Goal: Information Seeking & Learning: Learn about a topic

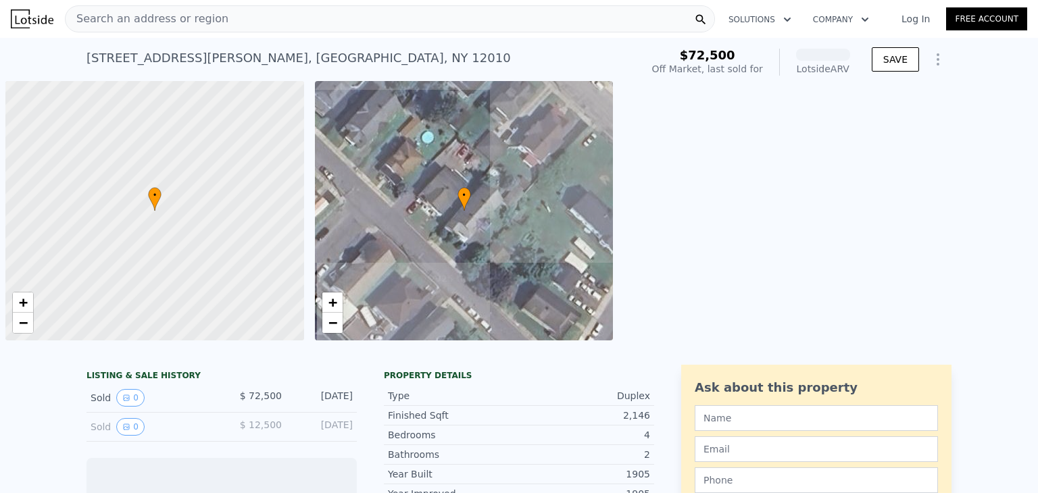
scroll to position [0, 5]
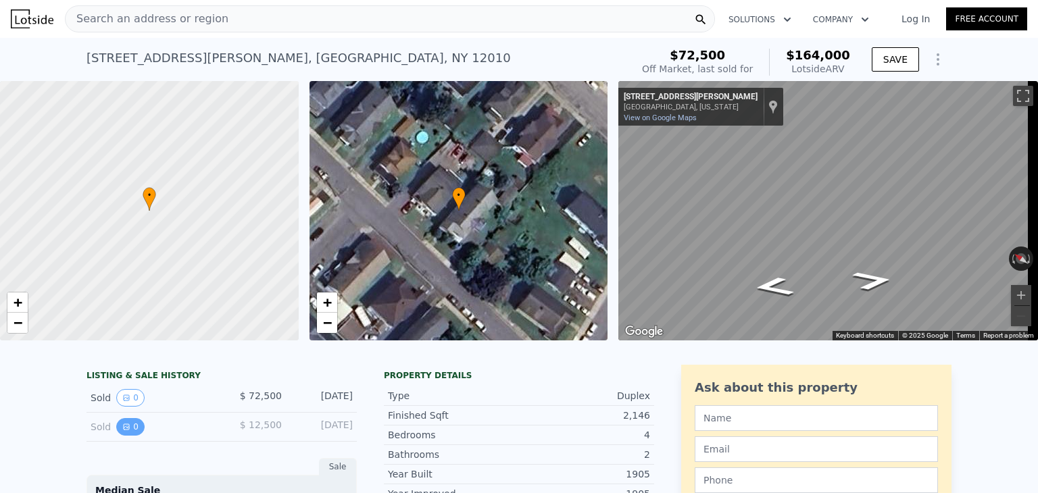
click at [124, 435] on button "0" at bounding box center [130, 427] width 28 height 18
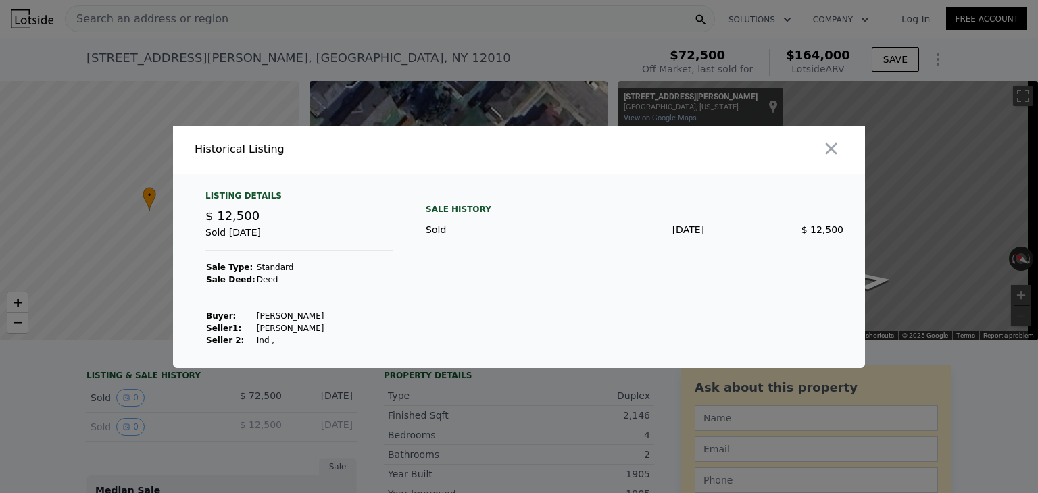
click at [133, 440] on div at bounding box center [519, 246] width 1038 height 493
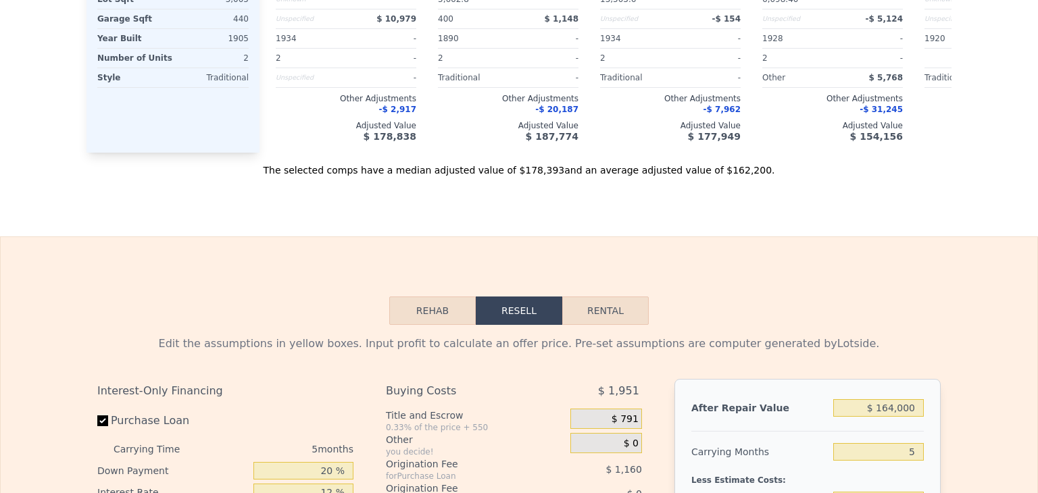
scroll to position [0, 0]
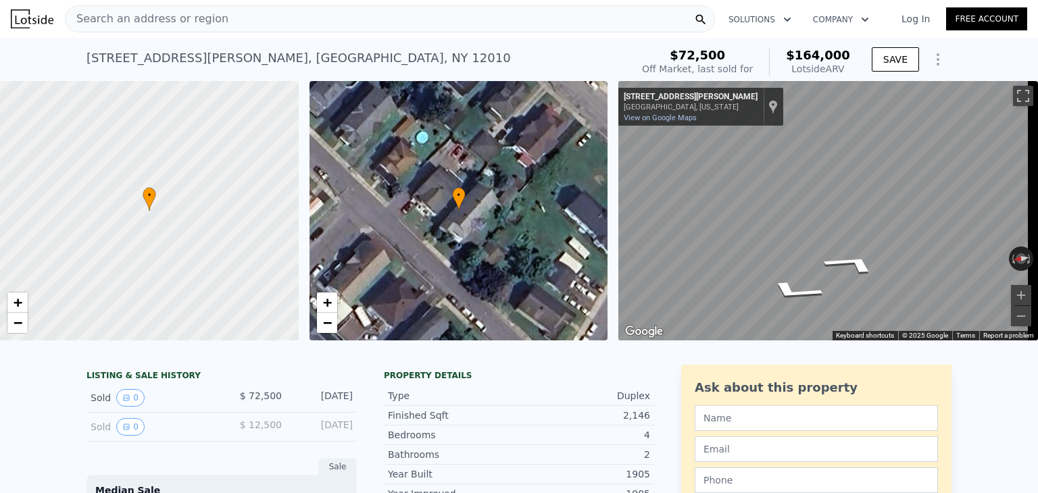
click at [140, 436] on div "Sold 0" at bounding box center [151, 427] width 120 height 18
click at [128, 436] on button "0" at bounding box center [130, 427] width 28 height 18
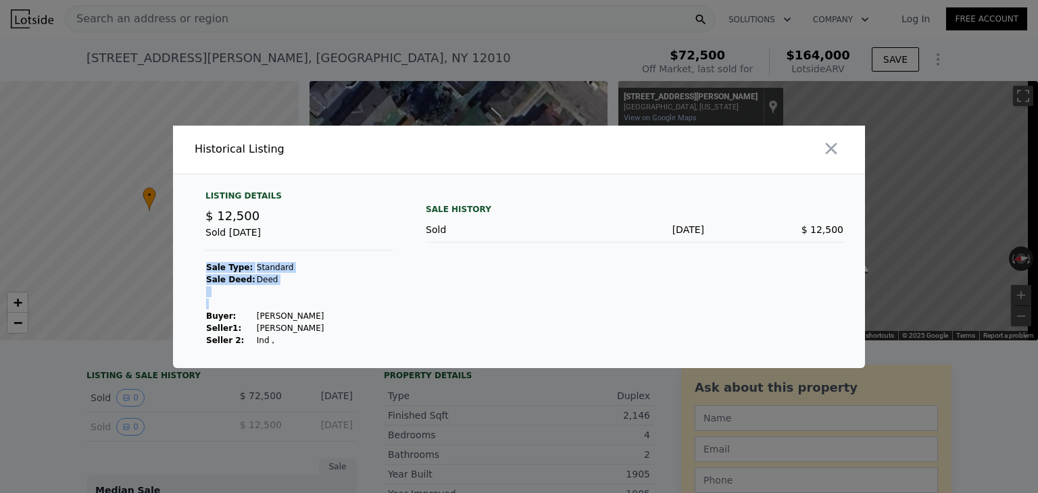
drag, startPoint x: 395, startPoint y: 343, endPoint x: 249, endPoint y: 303, distance: 151.9
click at [249, 303] on div "Listing Details $ 12,500 Sold Oct 24, 2016 Sale Type: Standard Sale Deed: Deed …" at bounding box center [299, 268] width 209 height 156
click at [130, 377] on div at bounding box center [519, 246] width 1038 height 493
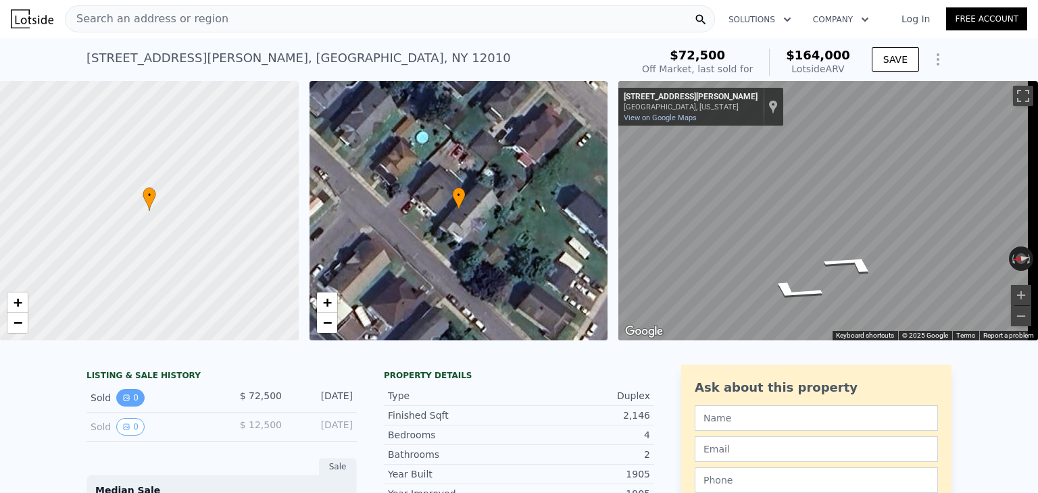
click at [116, 407] on button "0" at bounding box center [130, 398] width 28 height 18
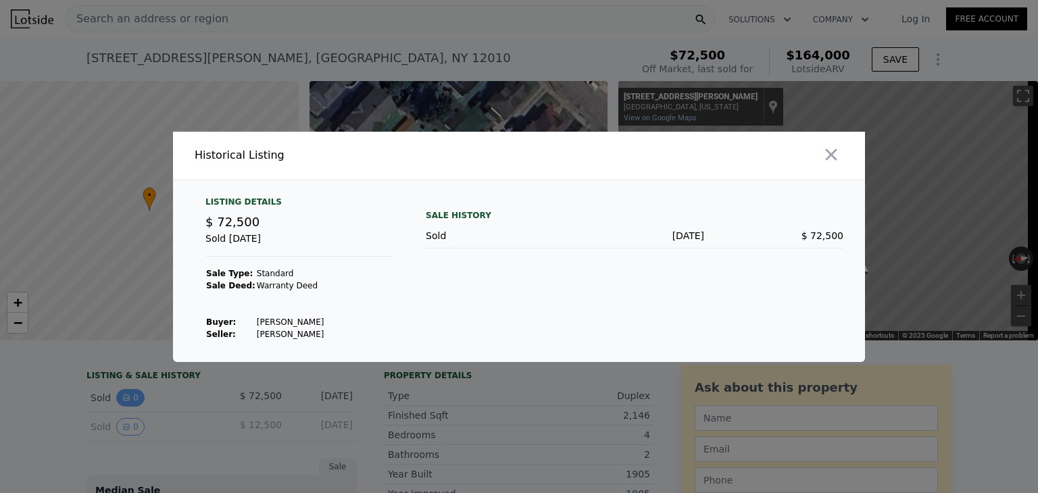
click at [115, 409] on div at bounding box center [519, 246] width 1038 height 493
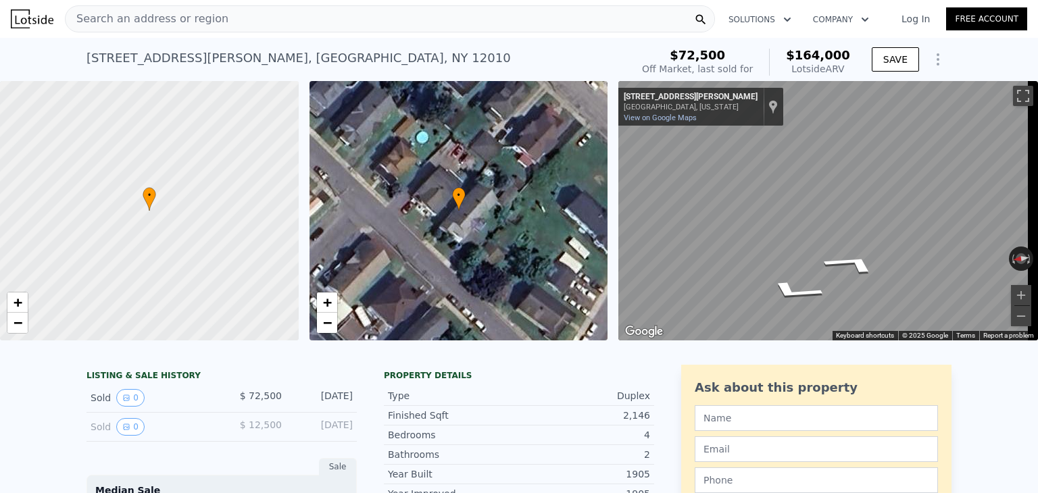
click at [115, 426] on div "Sold 0 $ 12,500 Oct 24, 2016" at bounding box center [221, 427] width 270 height 29
click at [116, 430] on button "0" at bounding box center [130, 427] width 28 height 18
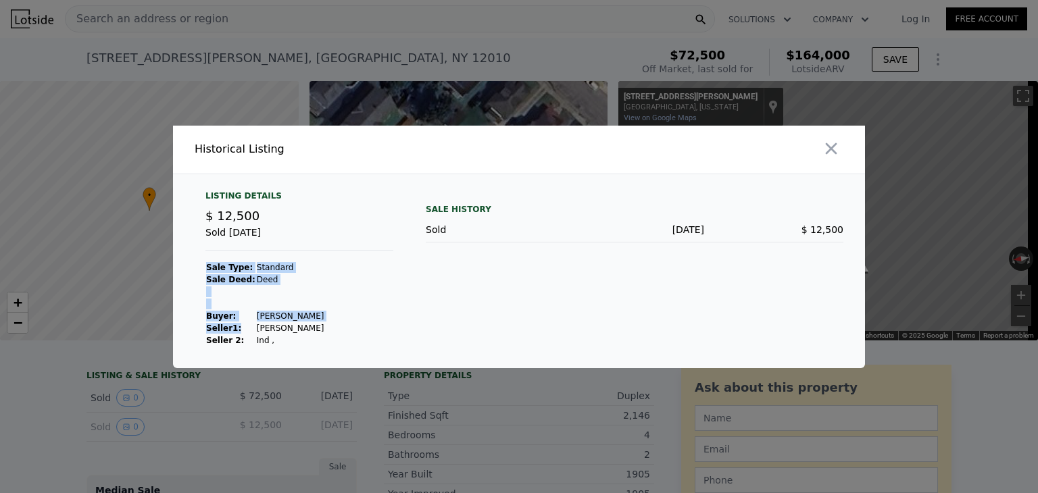
drag, startPoint x: 313, startPoint y: 327, endPoint x: 239, endPoint y: 325, distance: 74.3
click at [239, 325] on div "Listing Details $ 12,500 Sold Oct 24, 2016 Sale Type: Standard Sale Deed: Deed …" at bounding box center [299, 268] width 209 height 156
click at [256, 330] on td "[PERSON_NAME]" at bounding box center [290, 328] width 69 height 12
drag, startPoint x: 295, startPoint y: 328, endPoint x: 255, endPoint y: 324, distance: 40.1
click at [255, 324] on div "Listing Details $ 12,500 Sold Oct 24, 2016 Sale Type: Standard Sale Deed: Deed …" at bounding box center [299, 268] width 209 height 156
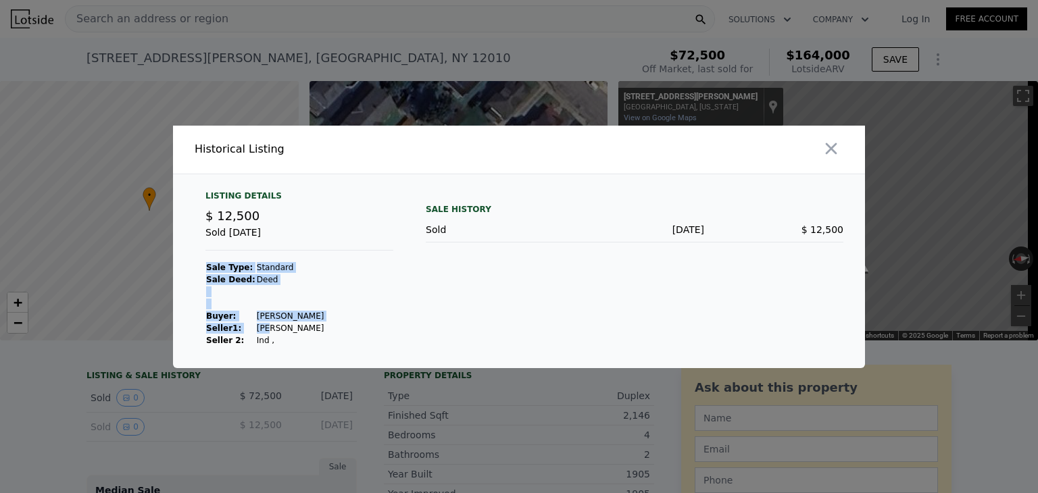
click at [256, 324] on td "[PERSON_NAME]" at bounding box center [290, 328] width 69 height 12
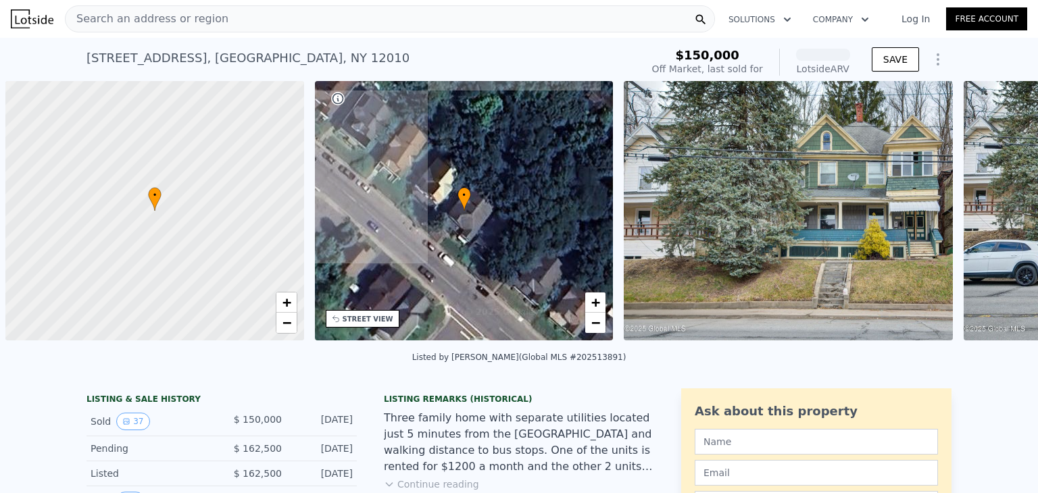
scroll to position [0, 5]
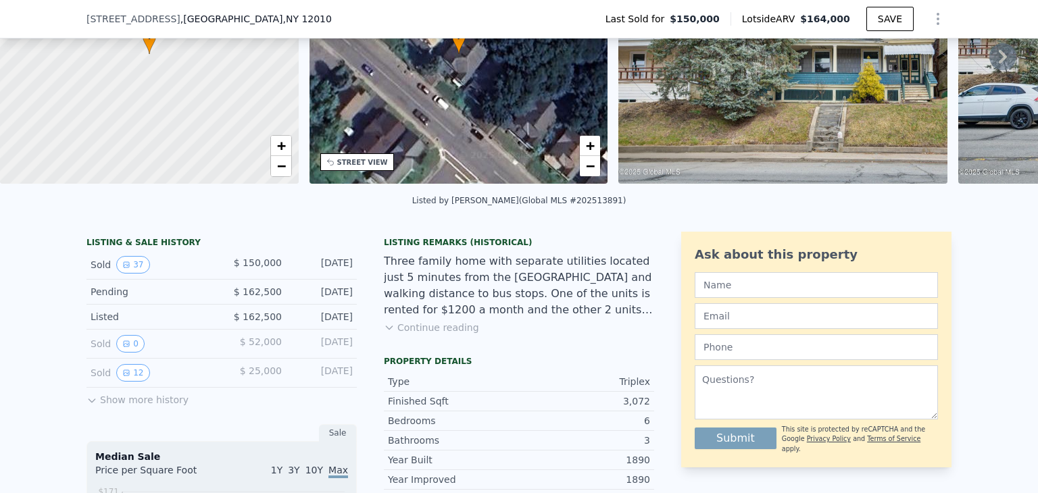
scroll to position [211, 0]
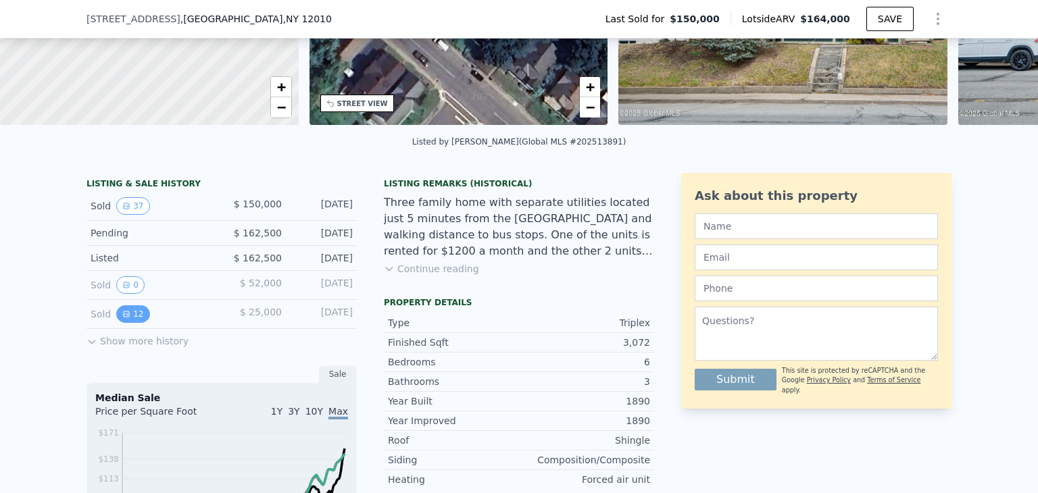
click at [130, 323] on button "12" at bounding box center [132, 314] width 33 height 18
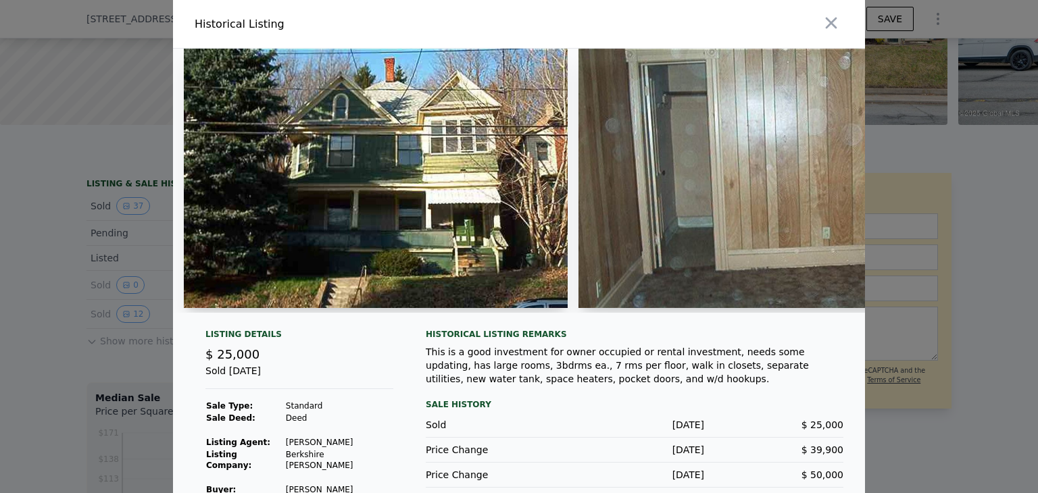
drag, startPoint x: 299, startPoint y: 309, endPoint x: 388, endPoint y: 309, distance: 89.2
click at [388, 309] on div at bounding box center [370, 181] width 394 height 264
drag, startPoint x: 300, startPoint y: 309, endPoint x: 430, endPoint y: 313, distance: 130.4
click at [430, 313] on div at bounding box center [519, 181] width 692 height 264
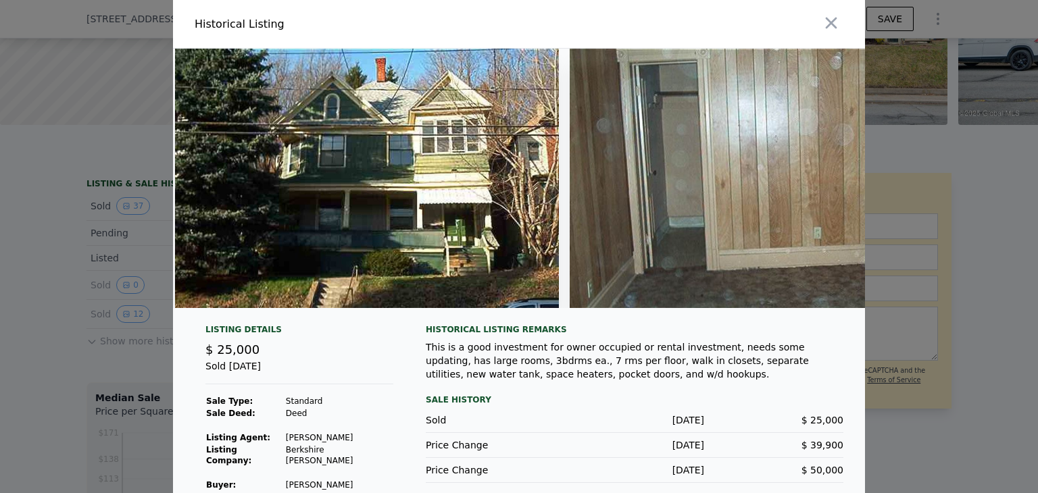
scroll to position [0, 0]
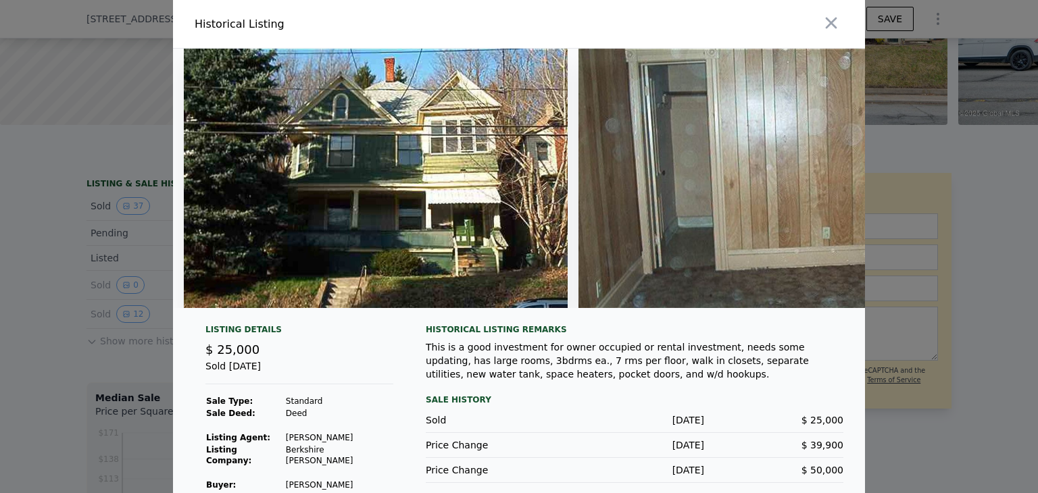
click at [58, 329] on div at bounding box center [519, 246] width 1038 height 493
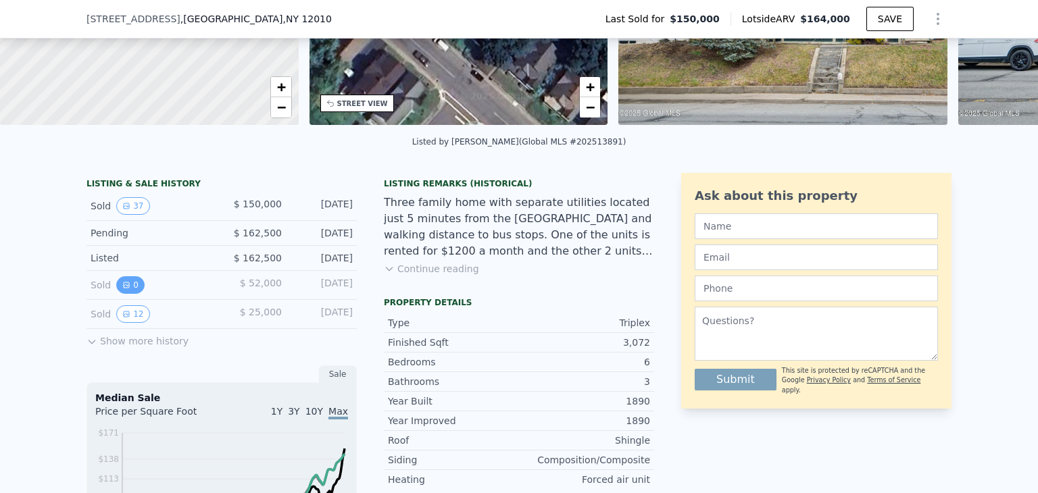
click at [132, 294] on button "0" at bounding box center [130, 285] width 28 height 18
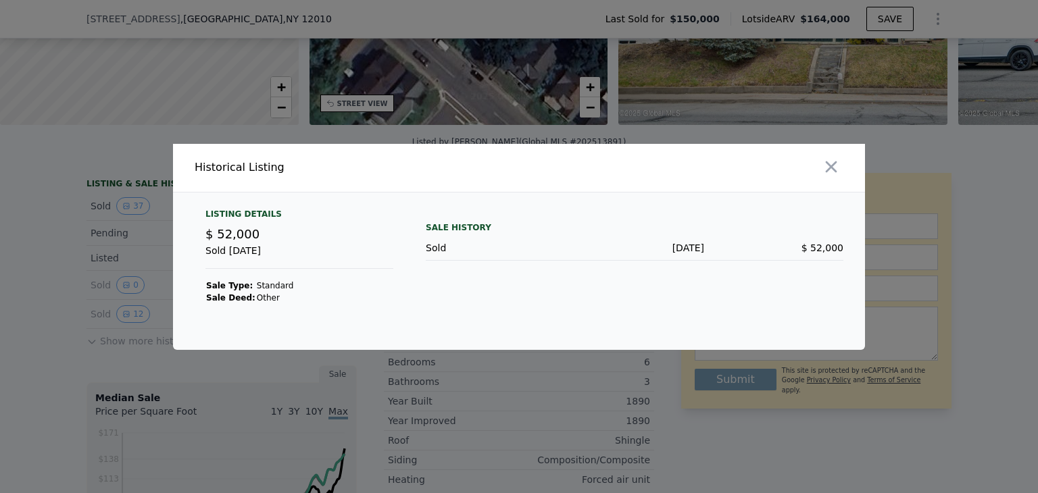
click at [8, 325] on div at bounding box center [519, 246] width 1038 height 493
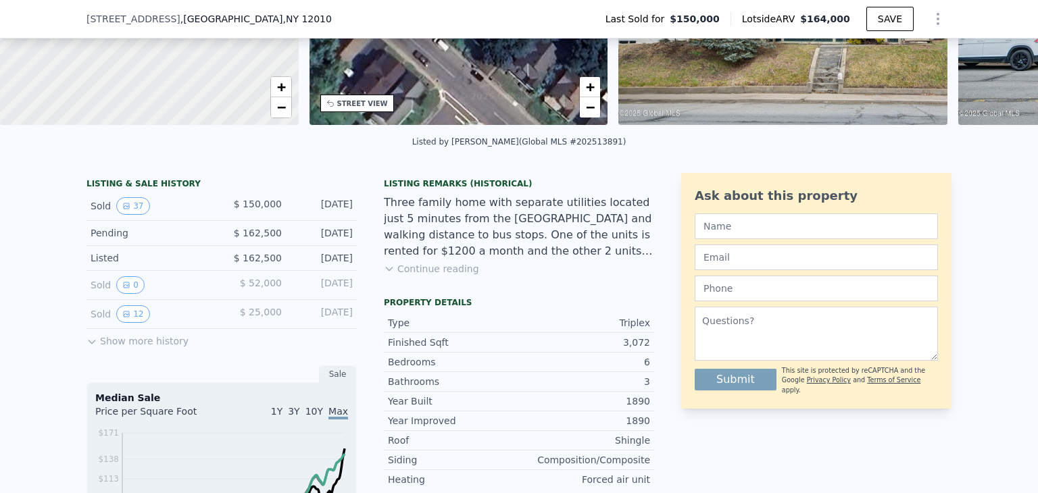
click at [121, 348] on button "Show more history" at bounding box center [137, 338] width 102 height 19
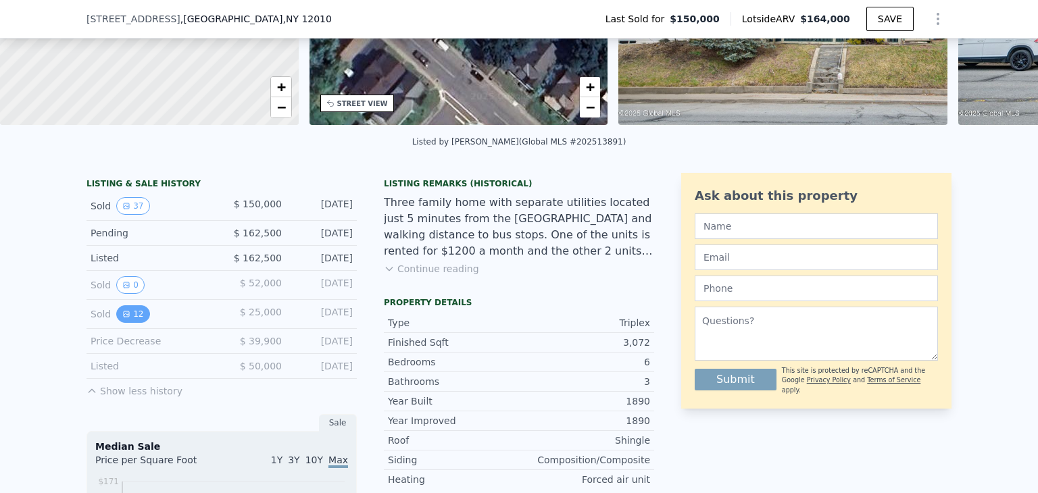
click at [124, 317] on icon "View historical data" at bounding box center [126, 313] width 5 height 5
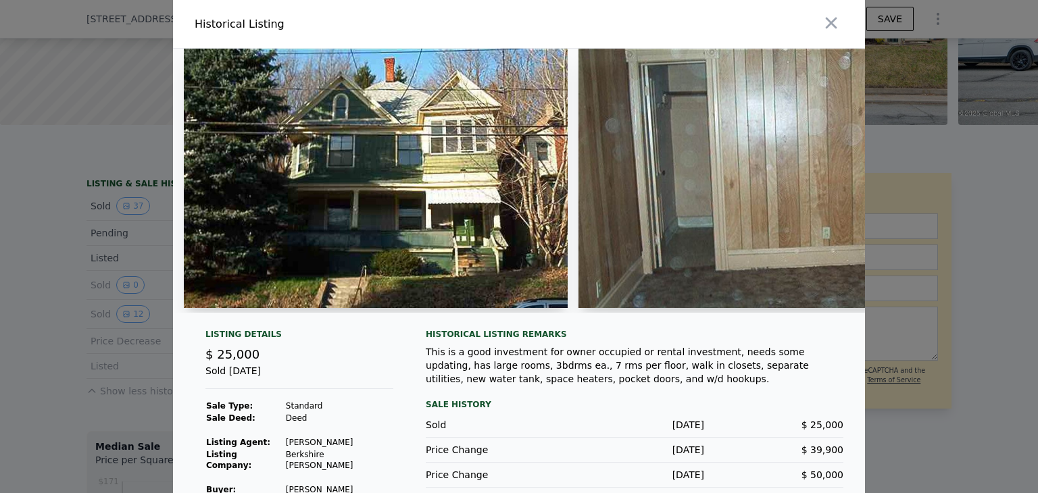
click at [292, 141] on img at bounding box center [376, 178] width 384 height 259
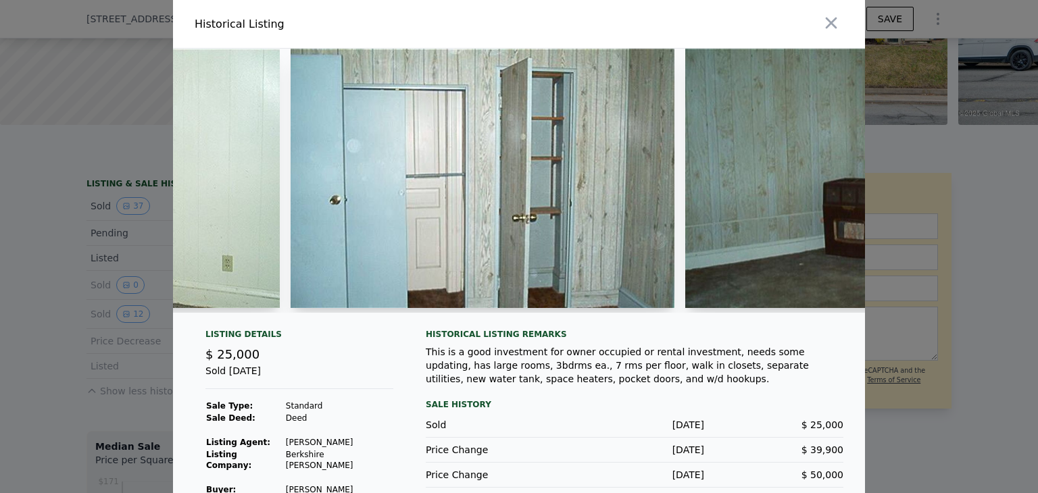
scroll to position [0, 1135]
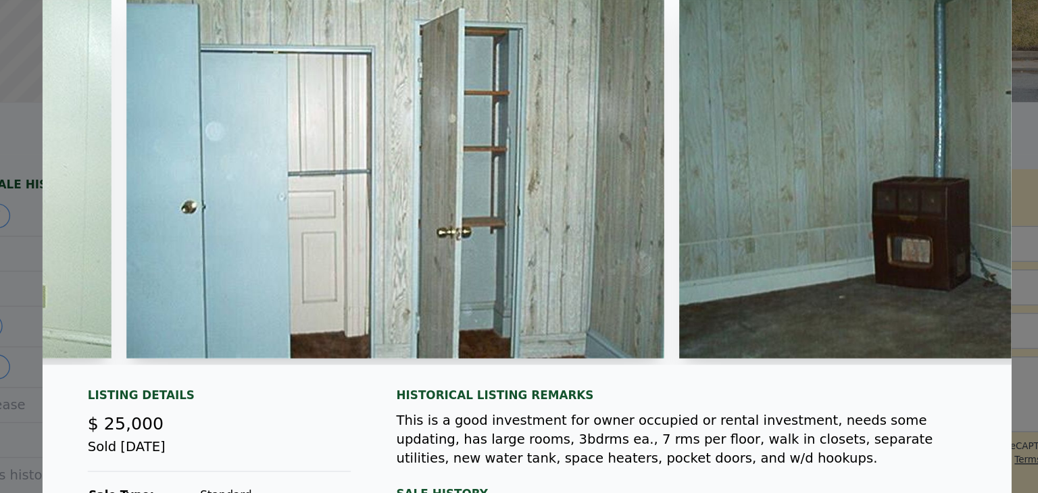
click at [505, 186] on img at bounding box center [425, 178] width 384 height 259
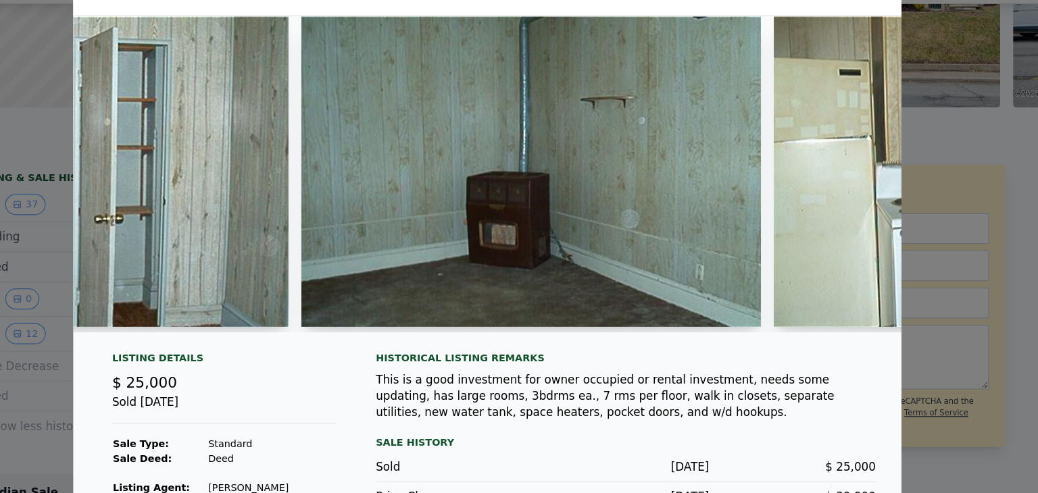
scroll to position [0, 1402]
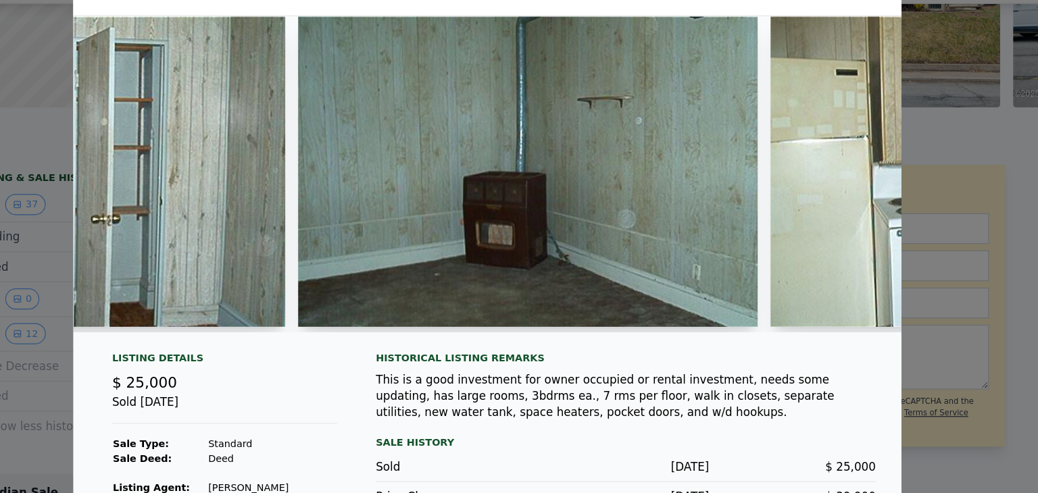
drag, startPoint x: 443, startPoint y: 309, endPoint x: 461, endPoint y: 302, distance: 18.8
click at [461, 302] on div at bounding box center [553, 181] width 384 height 264
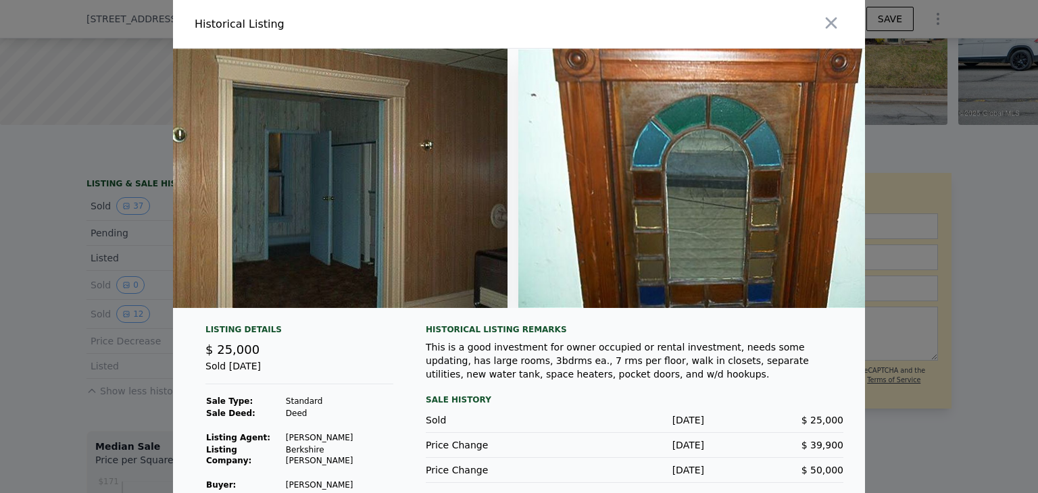
scroll to position [0, 2417]
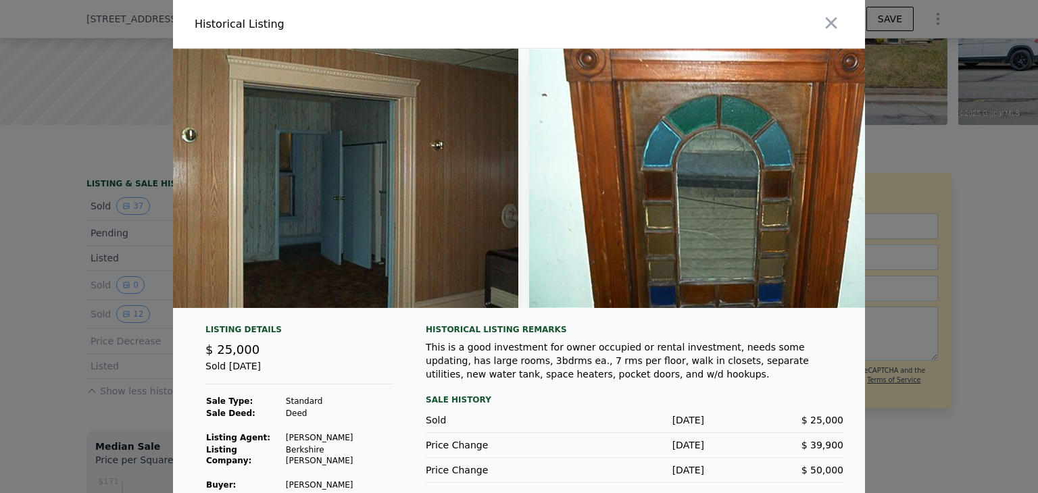
click at [563, 319] on div at bounding box center [519, 184] width 692 height 270
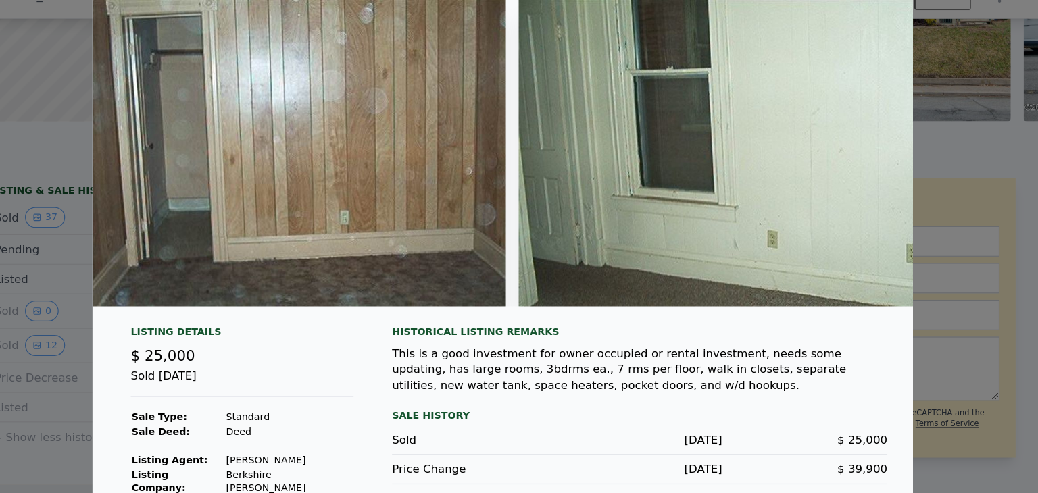
scroll to position [30, 0]
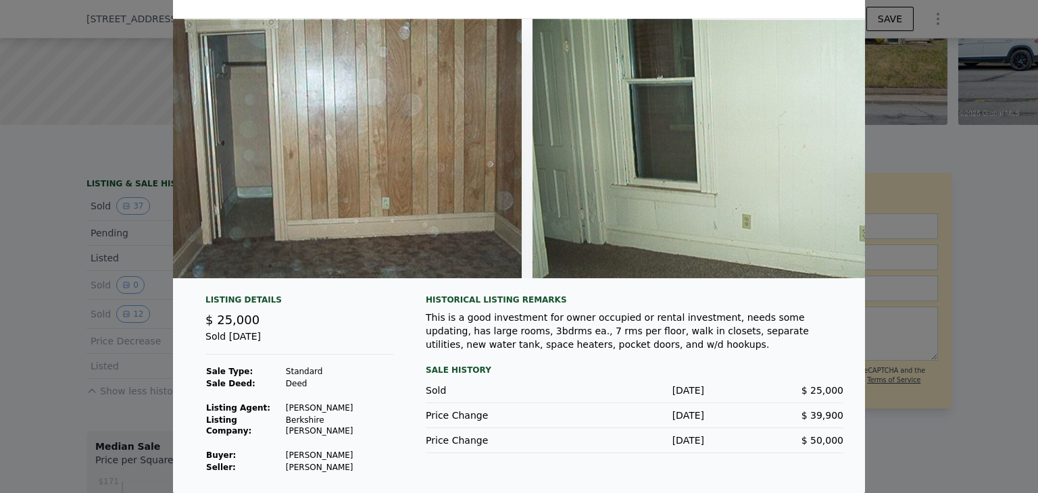
click at [0, 215] on div at bounding box center [519, 246] width 1038 height 493
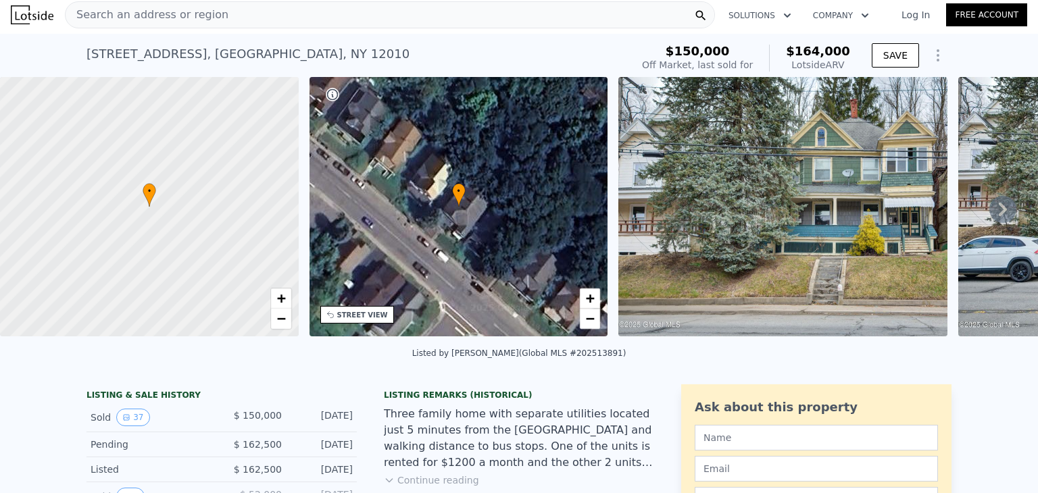
scroll to position [0, 0]
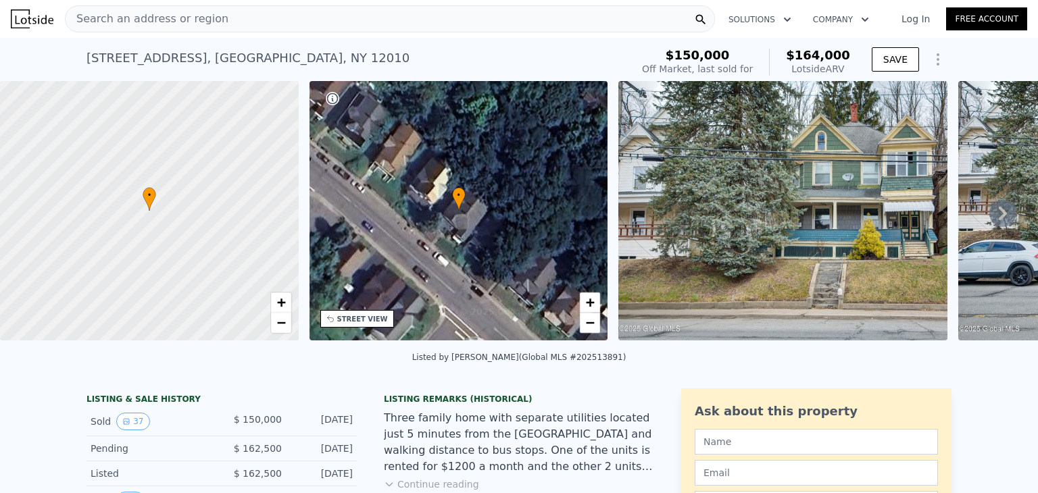
click at [214, 24] on div "Search an address or region" at bounding box center [390, 18] width 650 height 27
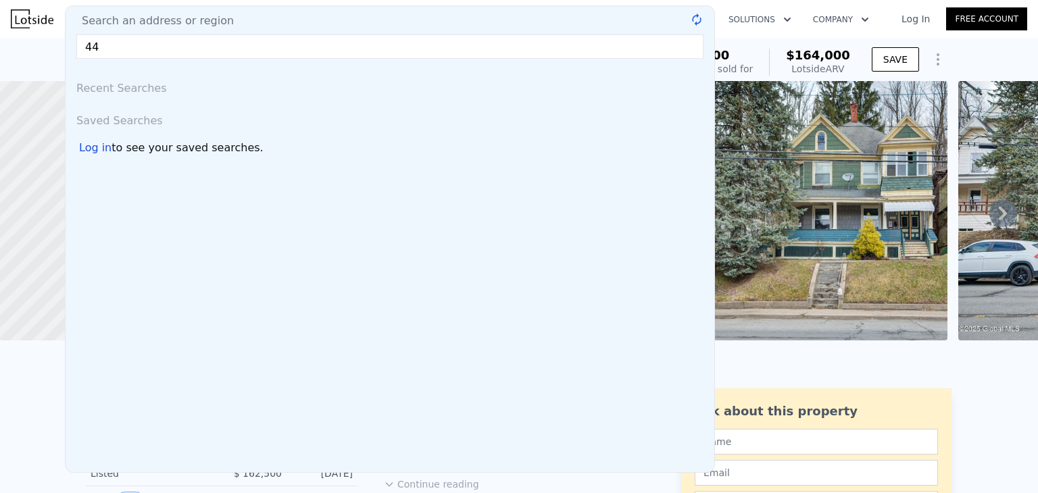
type input "4"
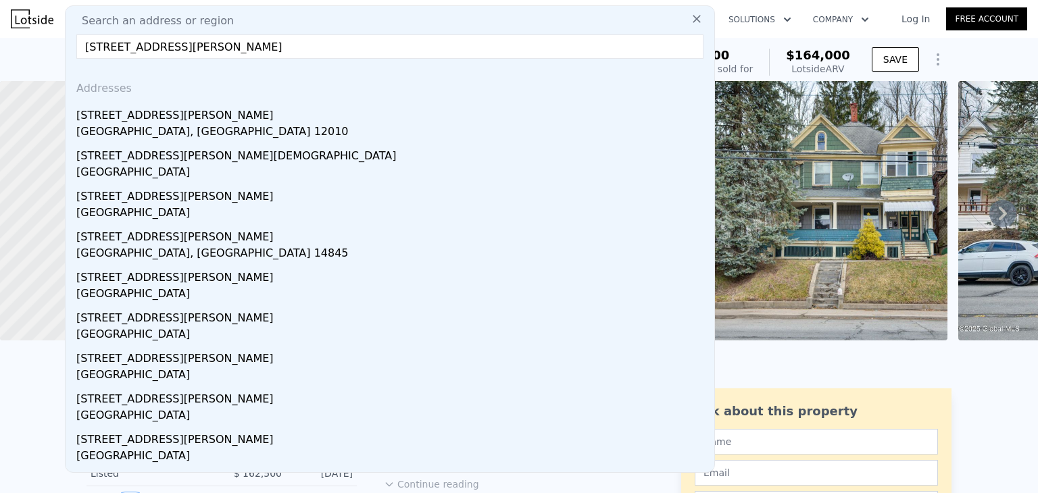
type input "[STREET_ADDRESS][PERSON_NAME]"
click at [186, 127] on div "[GEOGRAPHIC_DATA], [GEOGRAPHIC_DATA] 12010" at bounding box center [392, 133] width 632 height 19
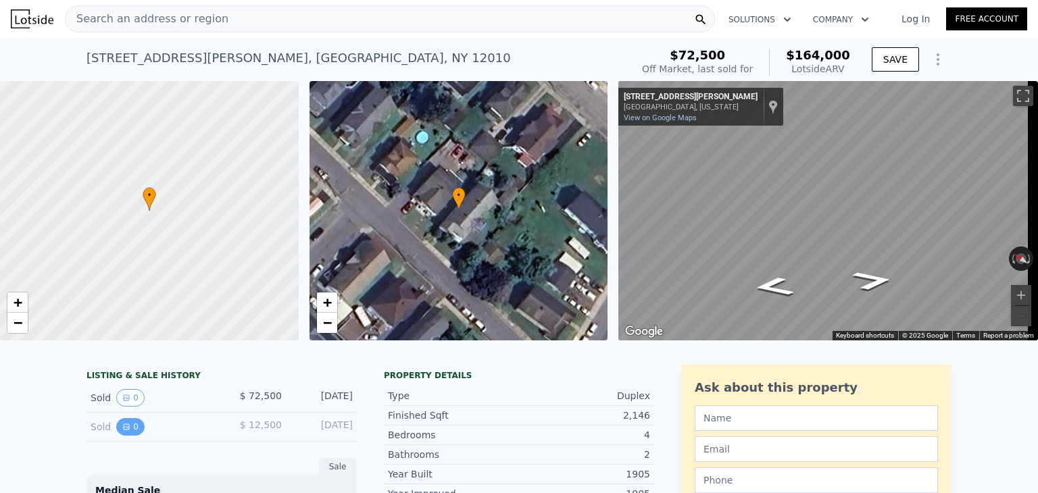
click at [130, 429] on button "0" at bounding box center [130, 427] width 28 height 18
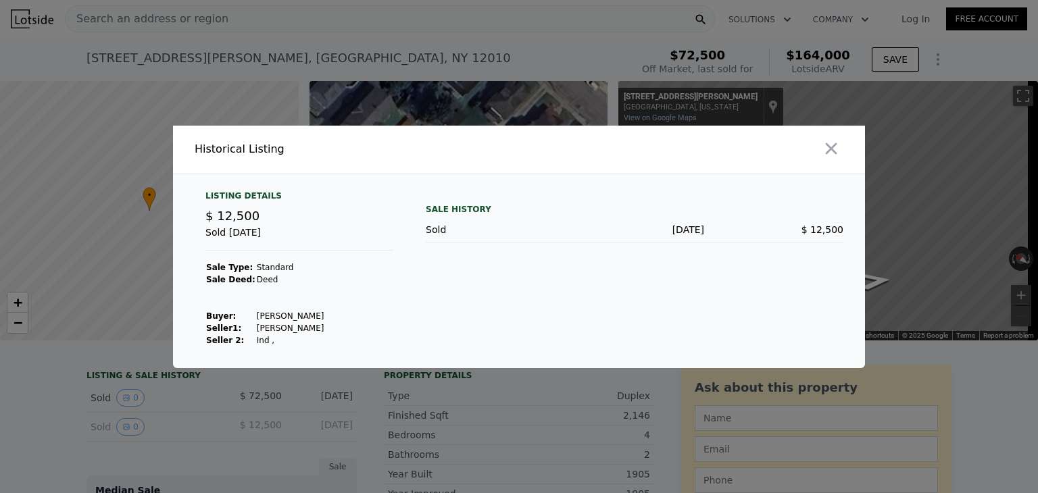
click at [18, 279] on div at bounding box center [519, 246] width 1038 height 493
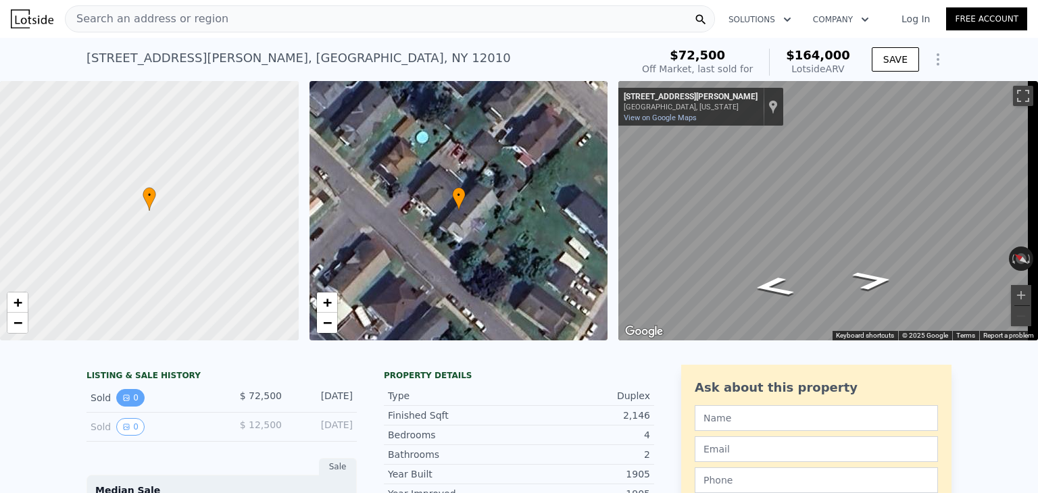
click at [124, 402] on icon "View historical data" at bounding box center [126, 398] width 8 height 8
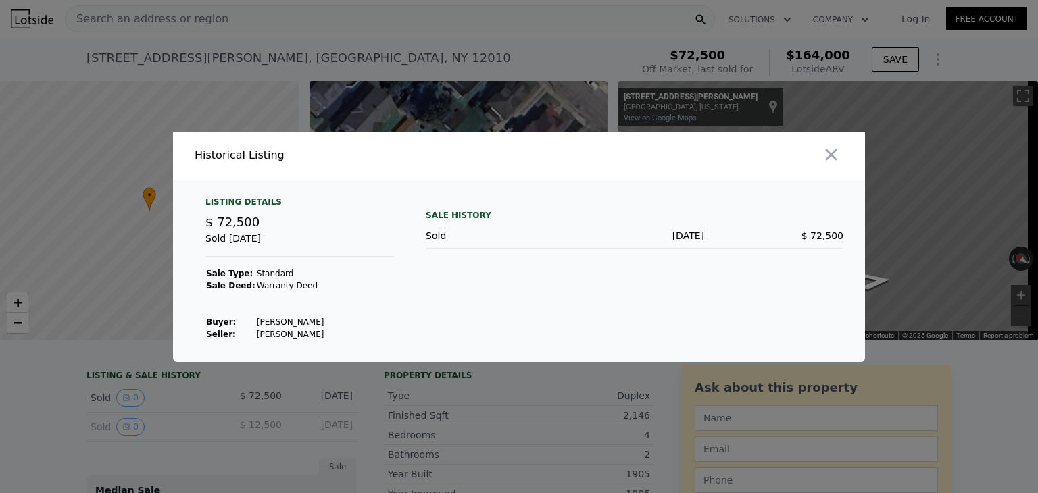
click at [59, 318] on div at bounding box center [519, 246] width 1038 height 493
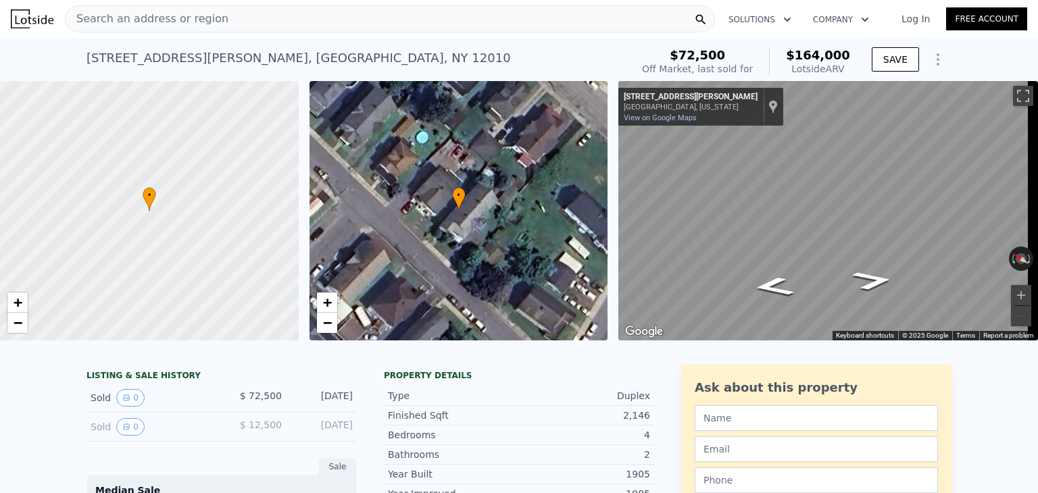
click at [181, 30] on div "Search an address or region" at bounding box center [147, 19] width 163 height 26
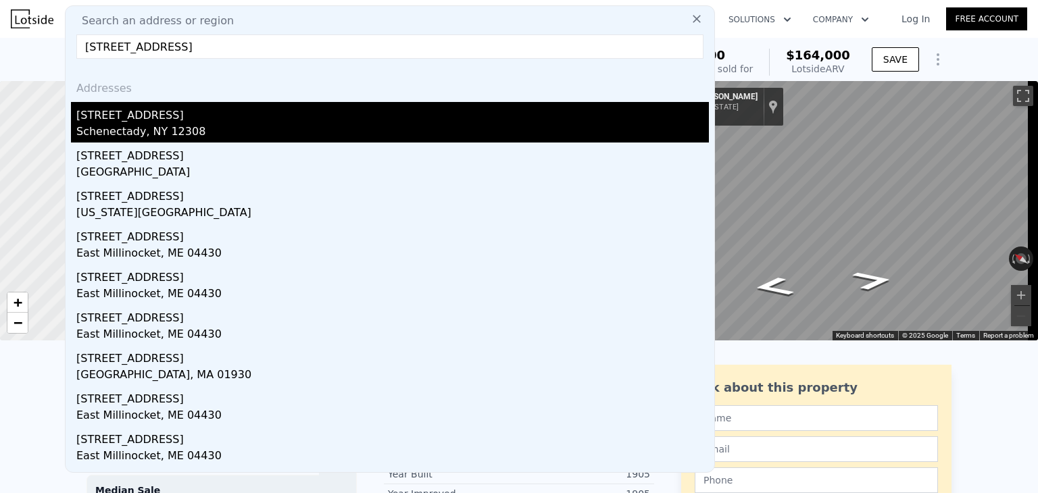
type input "[STREET_ADDRESS]"
click at [208, 128] on div "Schenectady, NY 12308" at bounding box center [392, 133] width 632 height 19
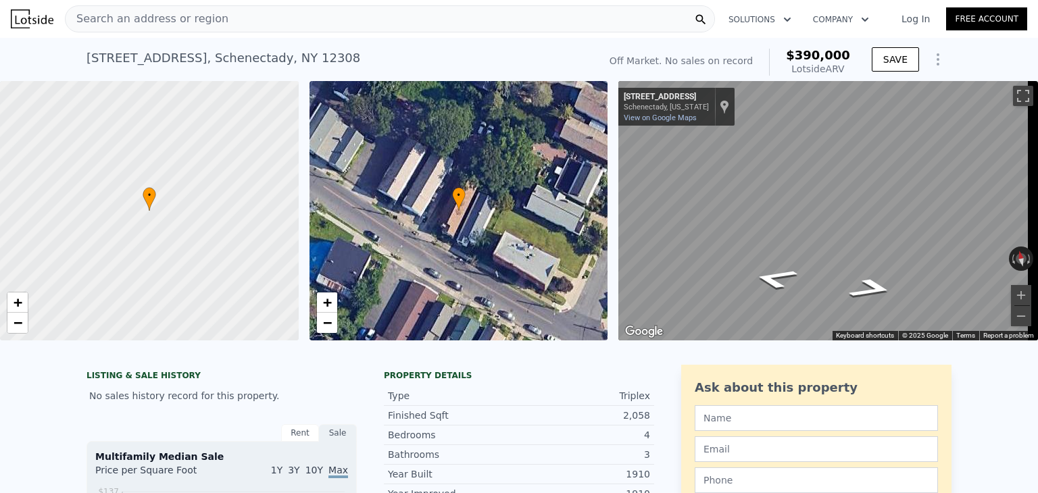
click at [226, 16] on div "Search an address or region" at bounding box center [390, 18] width 650 height 27
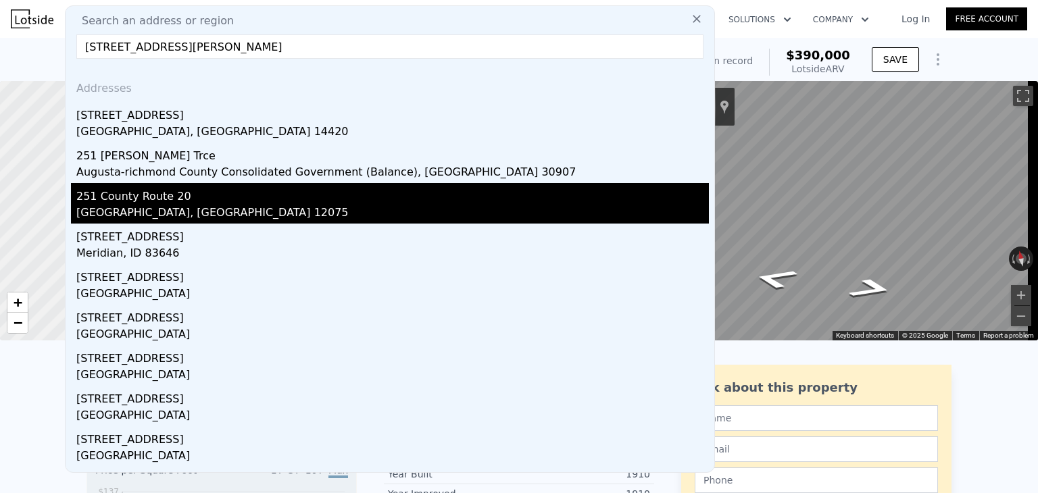
type input "[STREET_ADDRESS][PERSON_NAME]"
drag, startPoint x: 186, startPoint y: 214, endPoint x: 155, endPoint y: 203, distance: 32.3
click at [155, 203] on div "251 County Route 20" at bounding box center [392, 194] width 632 height 22
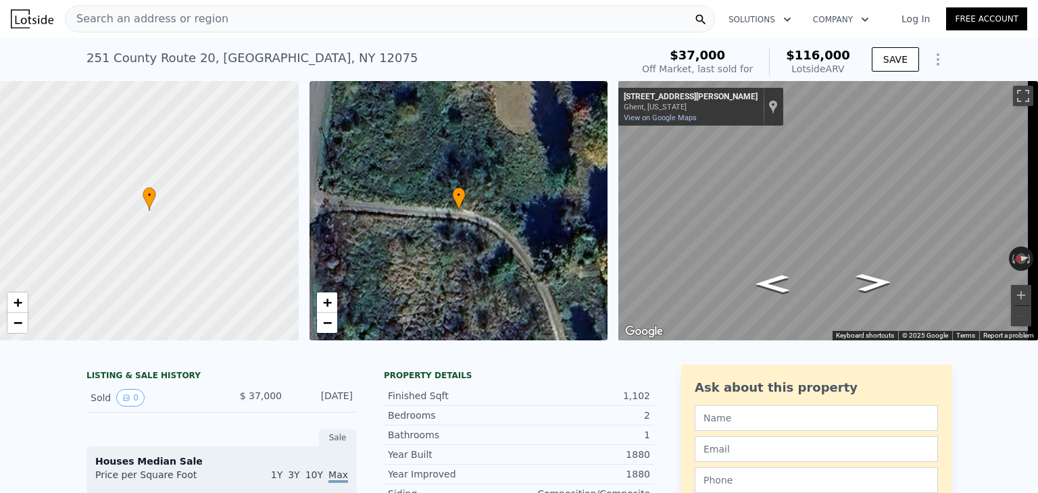
click at [586, 174] on div "• + − • + − ← Move left → Move right ↑ Move up ↓ Move down + Zoom in - Zoom out…" at bounding box center [519, 210] width 1038 height 259
click at [536, 236] on div "• + − • + − ← Move left → Move right ↑ Move up ↓ Move down + Zoom in - Zoom out…" at bounding box center [519, 210] width 1038 height 259
click at [1037, 265] on div "Search an address or region Solutions Company Open main menu Log In Free Accoun…" at bounding box center [519, 246] width 1038 height 493
click at [178, 23] on span "Search an address or region" at bounding box center [147, 19] width 163 height 16
click at [0, 56] on div "[STREET_ADDRESS] Sold [DATE] for $37k (~ARV $116k ) $37,000 Off Market, last so…" at bounding box center [519, 59] width 1038 height 43
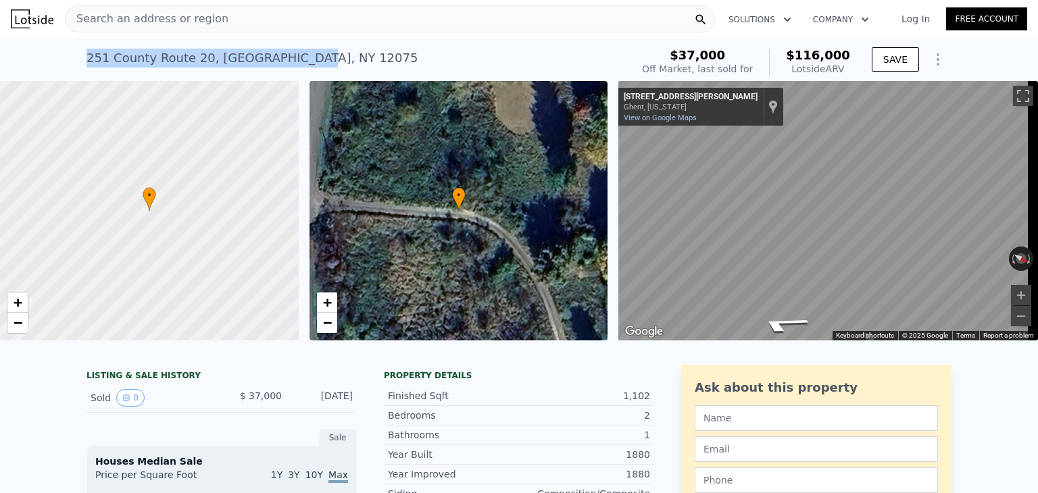
drag, startPoint x: 294, startPoint y: 59, endPoint x: 73, endPoint y: 69, distance: 221.8
click at [73, 69] on div "[STREET_ADDRESS] Sold [DATE] for $37k (~ARV $116k ) $37,000 Off Market, last so…" at bounding box center [519, 59] width 1038 height 43
copy div "[STREET_ADDRESS]"
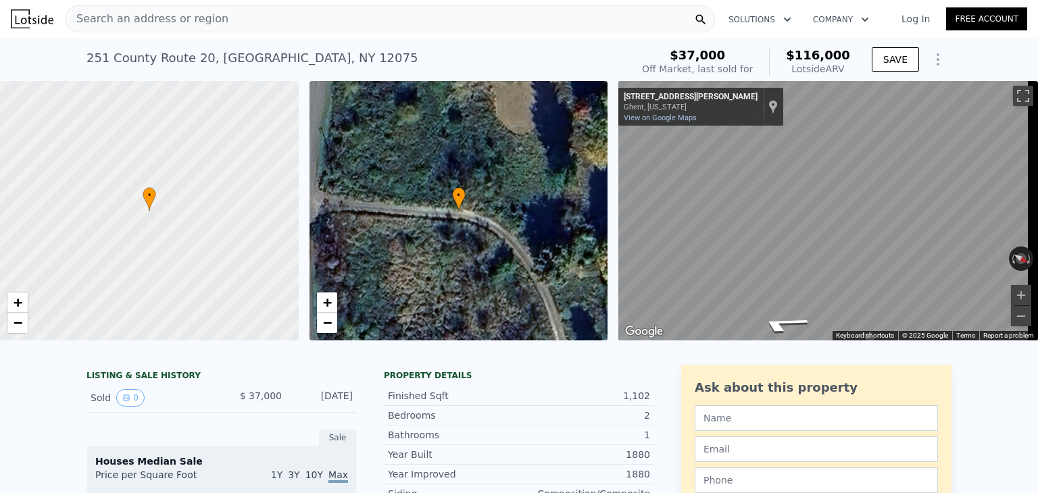
click at [92, 35] on nav "Search an address or region Solutions Company Open main menu Log In Free Account" at bounding box center [519, 19] width 1038 height 38
click at [93, 9] on div "Search an address or region" at bounding box center [147, 19] width 163 height 26
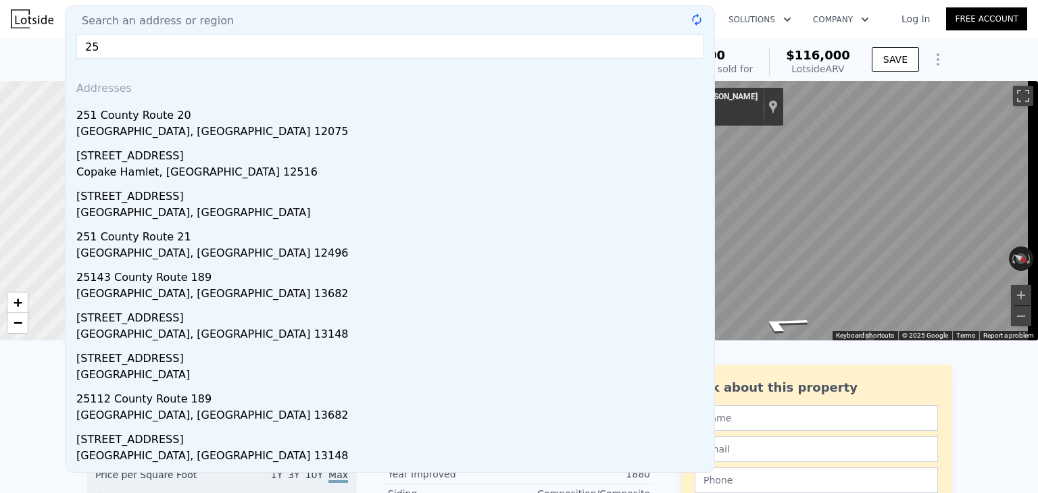
type input "2"
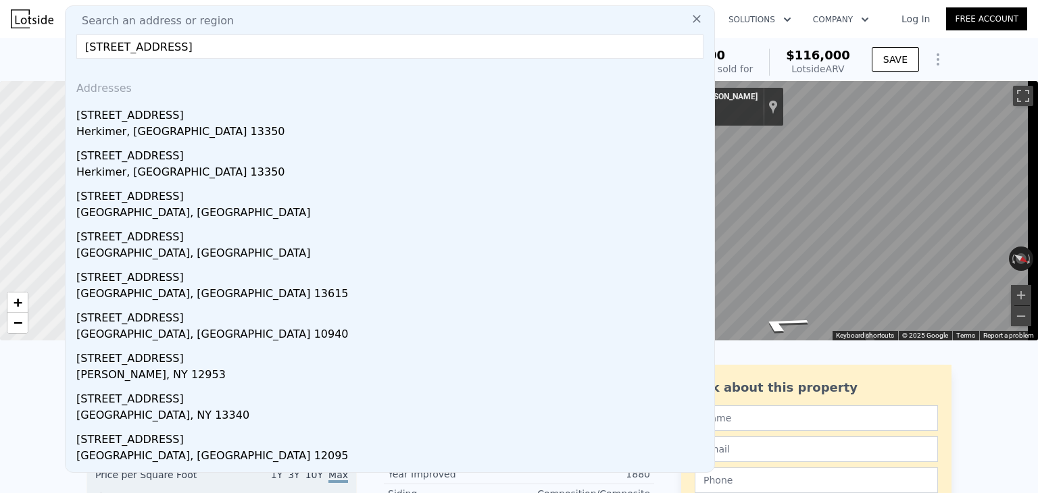
drag, startPoint x: 249, startPoint y: 53, endPoint x: 38, endPoint y: 61, distance: 210.9
type input "3"
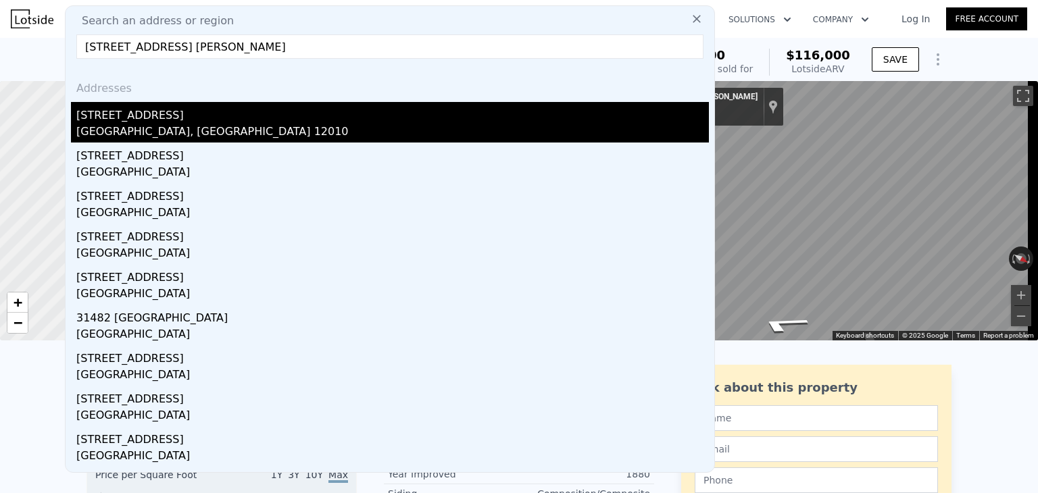
type input "[STREET_ADDRESS] [PERSON_NAME]"
click at [122, 127] on div "[GEOGRAPHIC_DATA], [GEOGRAPHIC_DATA] 12010" at bounding box center [392, 133] width 632 height 19
type input "6"
type input "8"
type input "2"
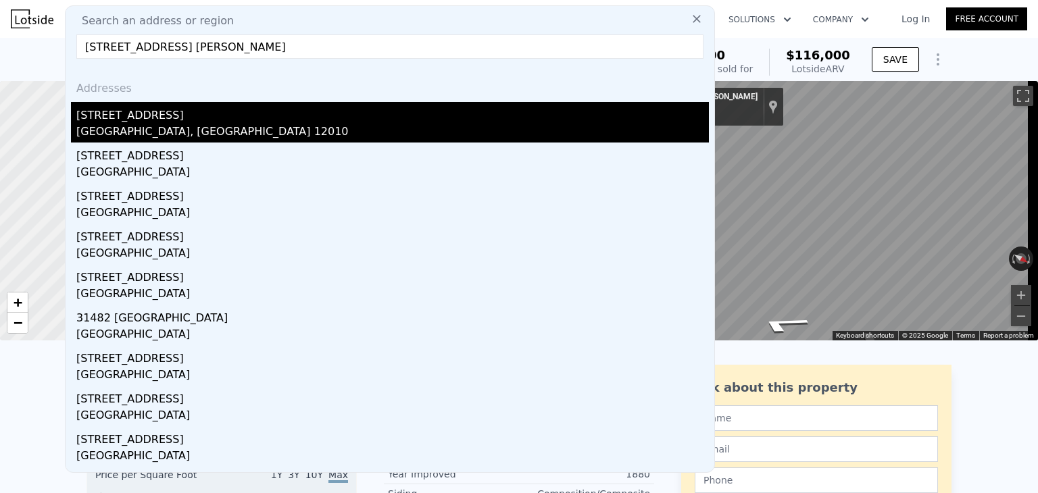
type input "4"
type input "2200"
type input "3740"
type input "4356"
type input "265628880"
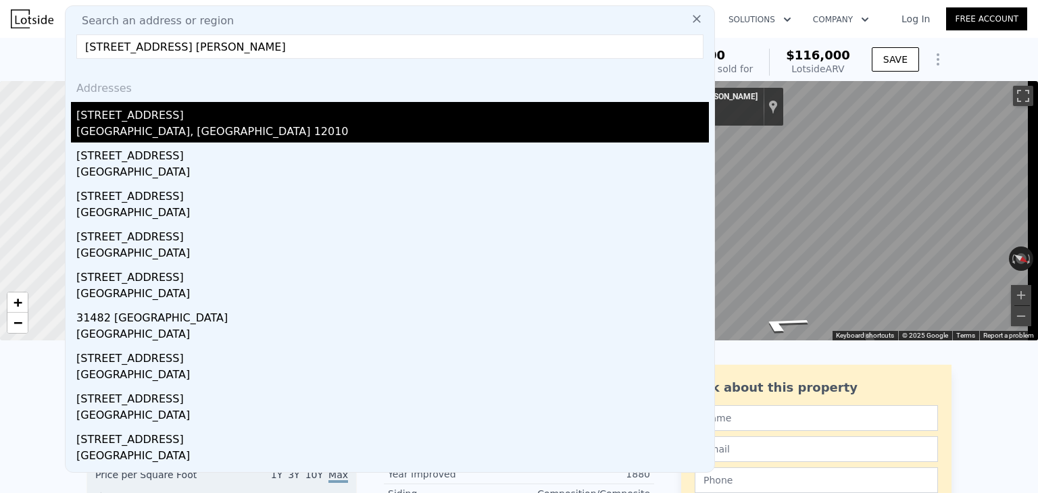
type input "$ 164,000"
type input "-$ 8,648"
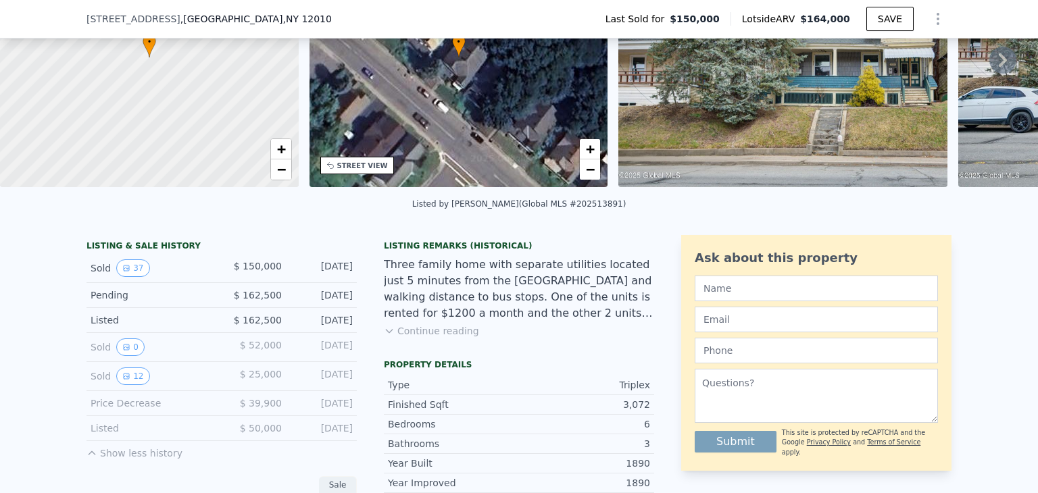
scroll to position [211, 0]
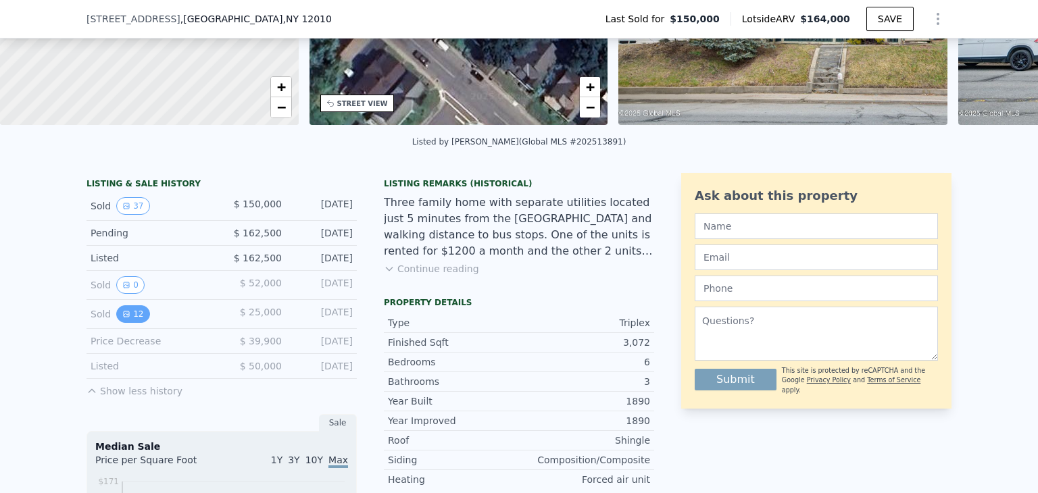
click at [123, 318] on icon "View historical data" at bounding box center [126, 314] width 8 height 8
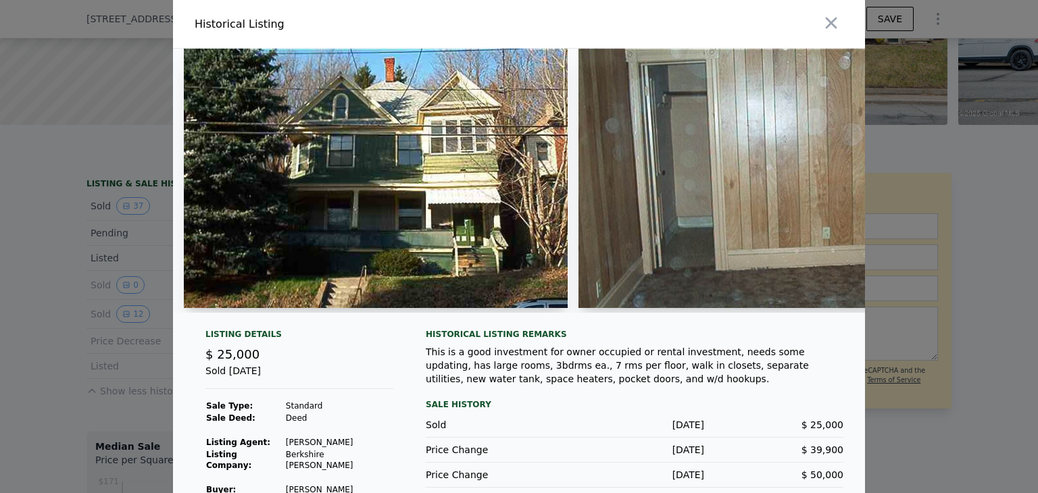
drag, startPoint x: 278, startPoint y: 310, endPoint x: 349, endPoint y: 311, distance: 70.3
click at [349, 311] on div at bounding box center [519, 181] width 692 height 264
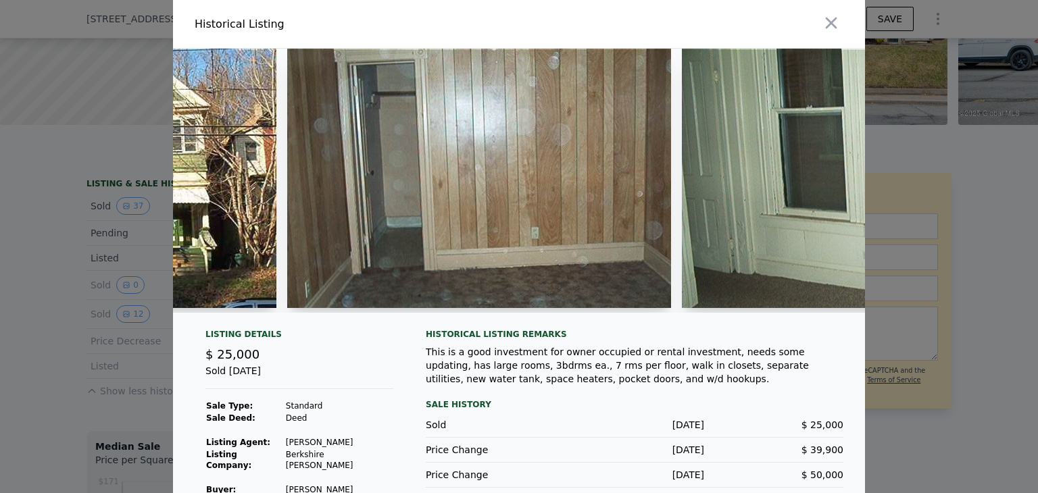
scroll to position [0, 294]
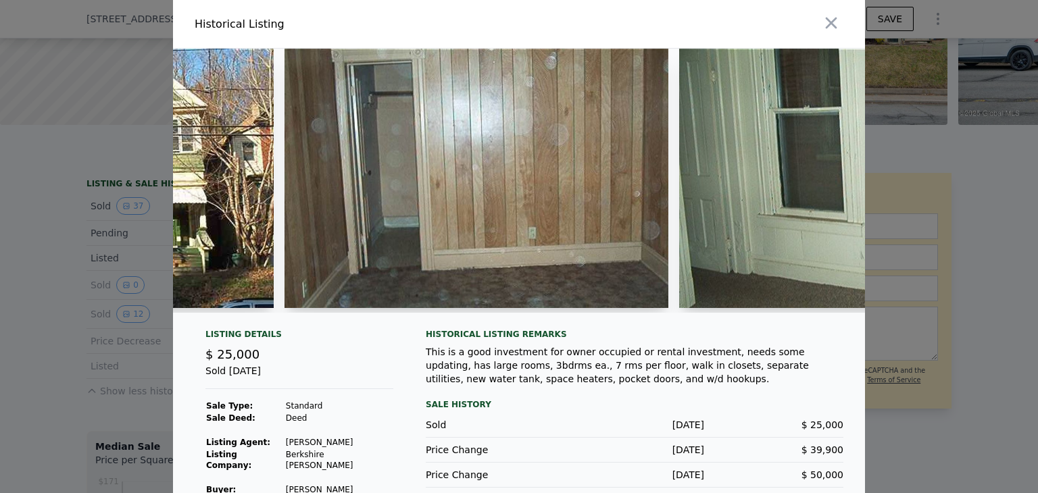
click at [727, 211] on img at bounding box center [871, 178] width 384 height 259
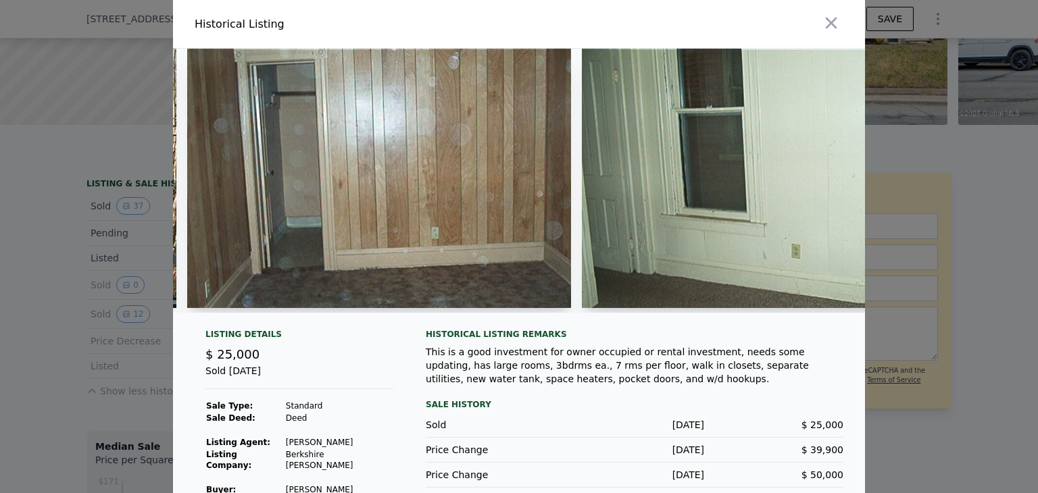
scroll to position [0, 378]
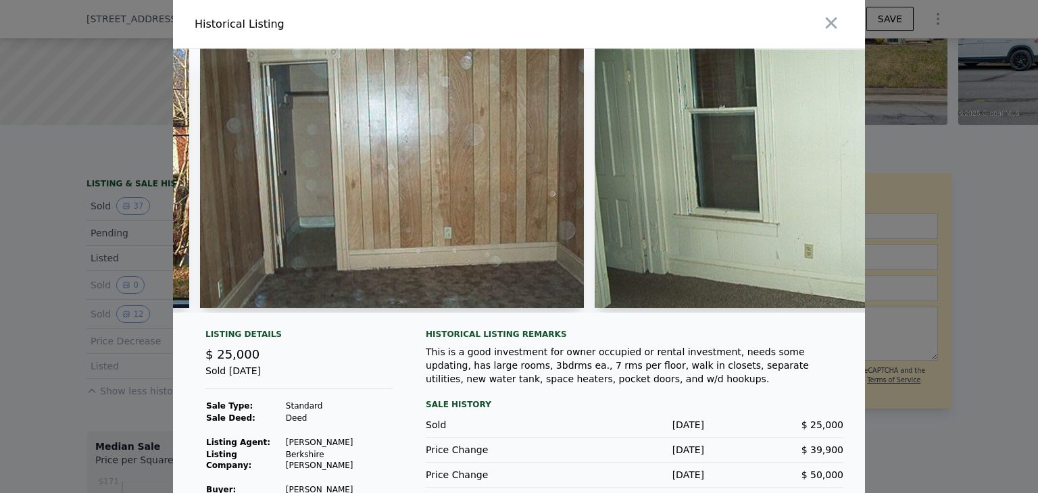
click at [313, 217] on img at bounding box center [392, 178] width 384 height 259
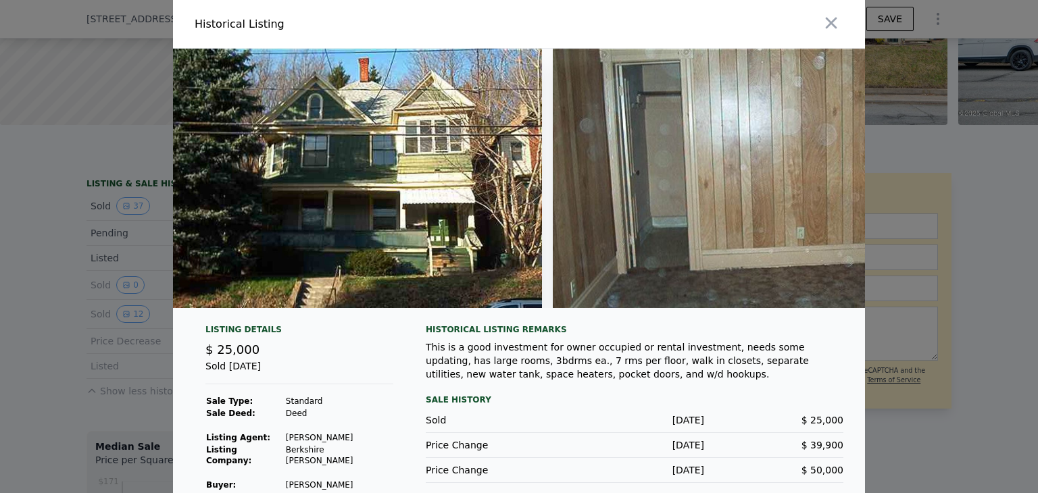
scroll to position [0, 0]
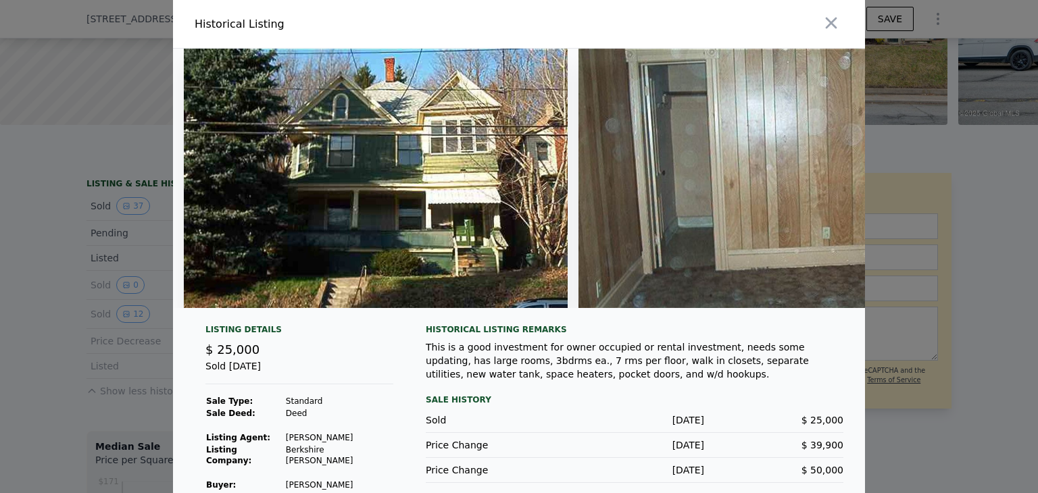
click at [59, 295] on div at bounding box center [519, 246] width 1038 height 493
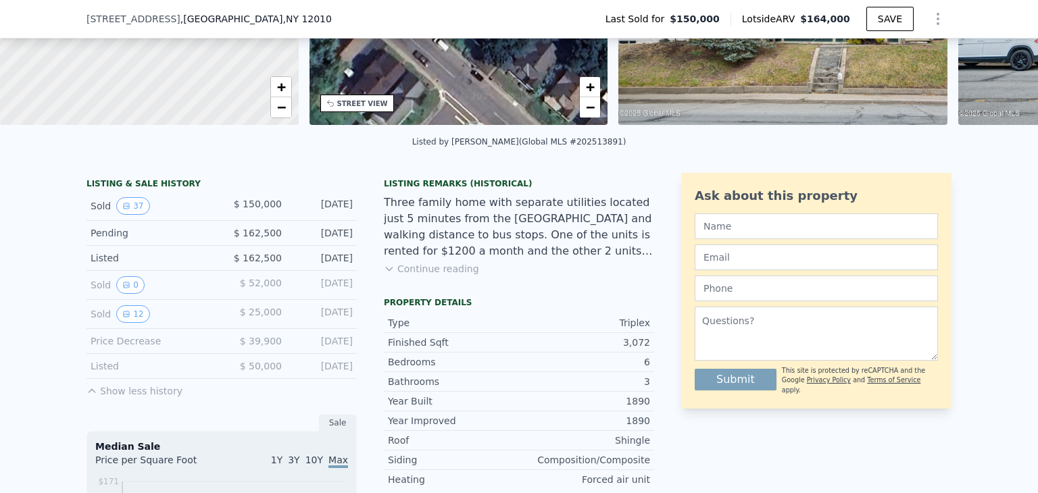
click at [117, 393] on button "Show less history" at bounding box center [134, 388] width 96 height 19
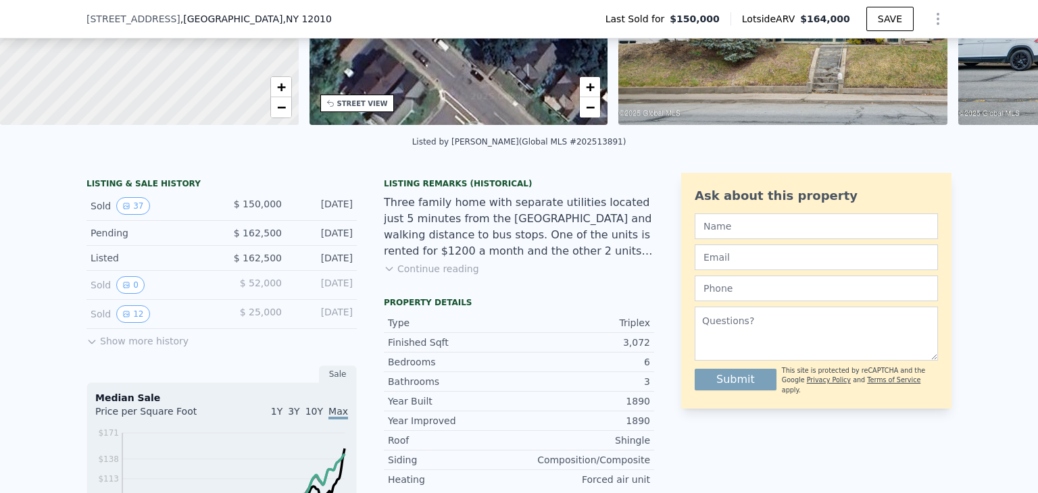
scroll to position [238, 0]
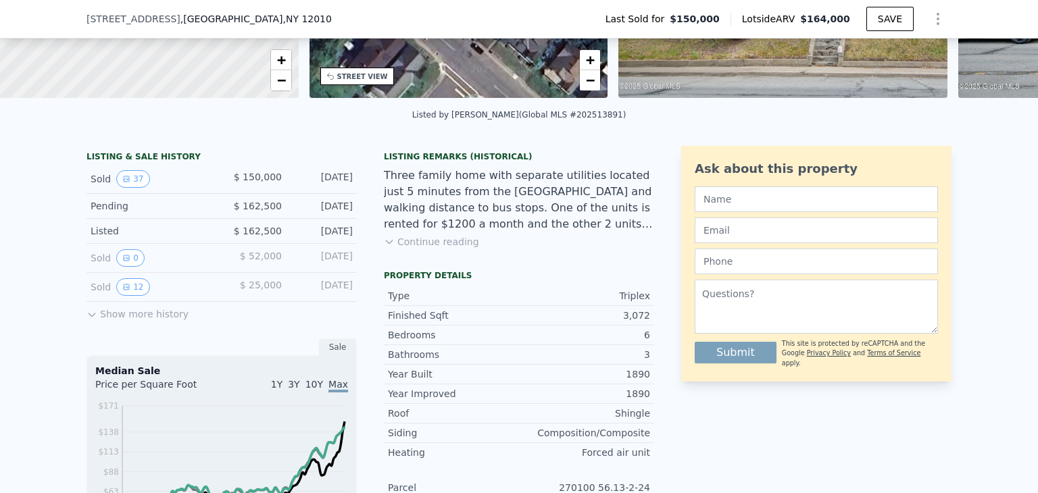
click at [118, 255] on div "Sold 0 $ 52,000 [DATE]" at bounding box center [221, 258] width 270 height 29
click at [123, 257] on button "0" at bounding box center [130, 258] width 28 height 18
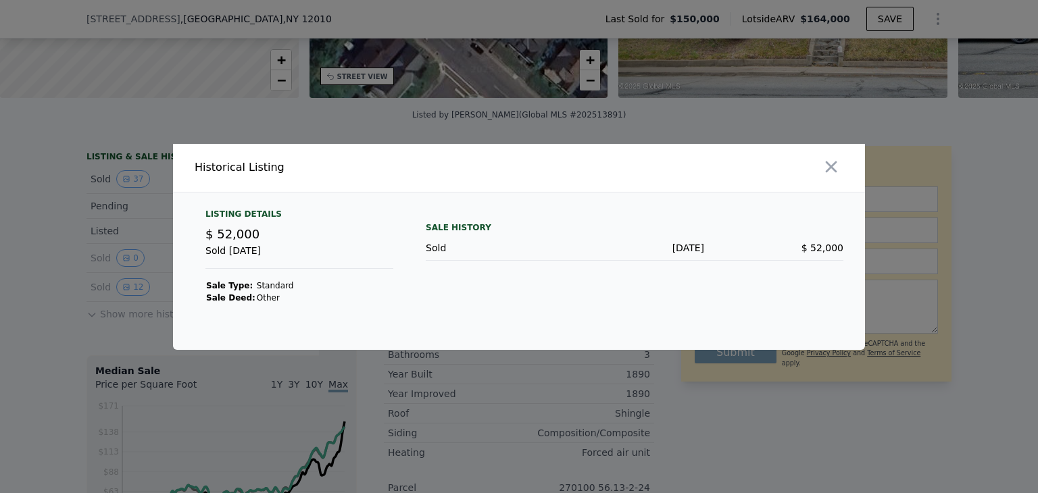
click at [135, 295] on div at bounding box center [519, 246] width 1038 height 493
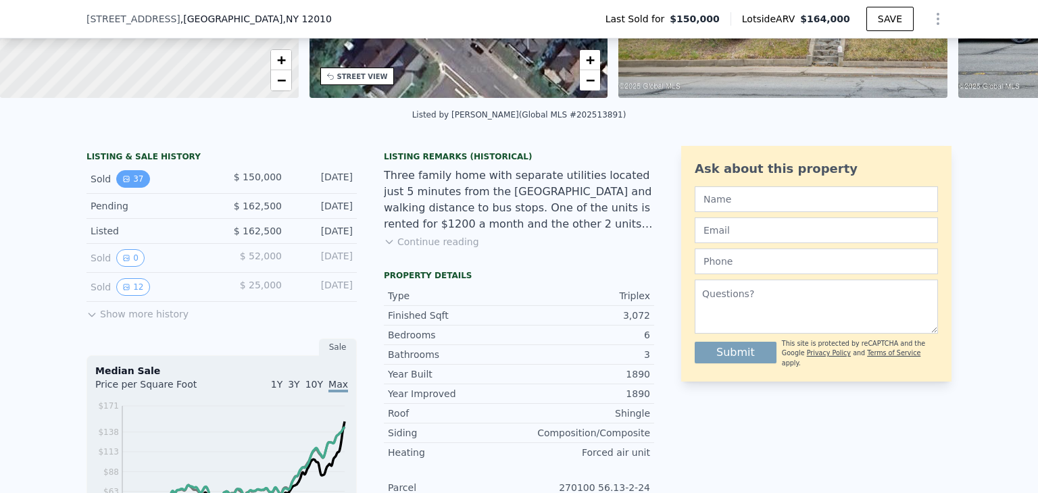
click at [135, 188] on button "37" at bounding box center [132, 179] width 33 height 18
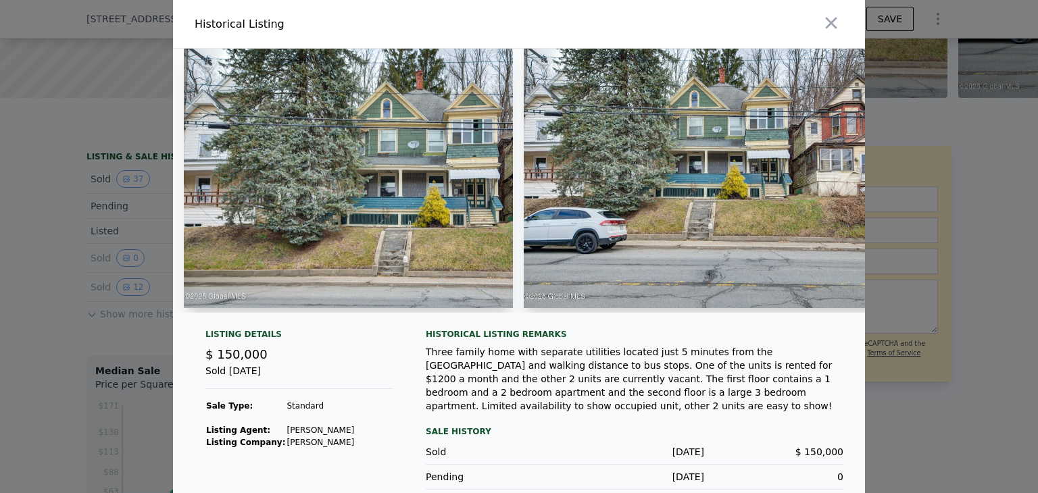
click at [265, 447] on strong "Listing Company:" at bounding box center [245, 442] width 79 height 9
click at [43, 304] on div at bounding box center [519, 246] width 1038 height 493
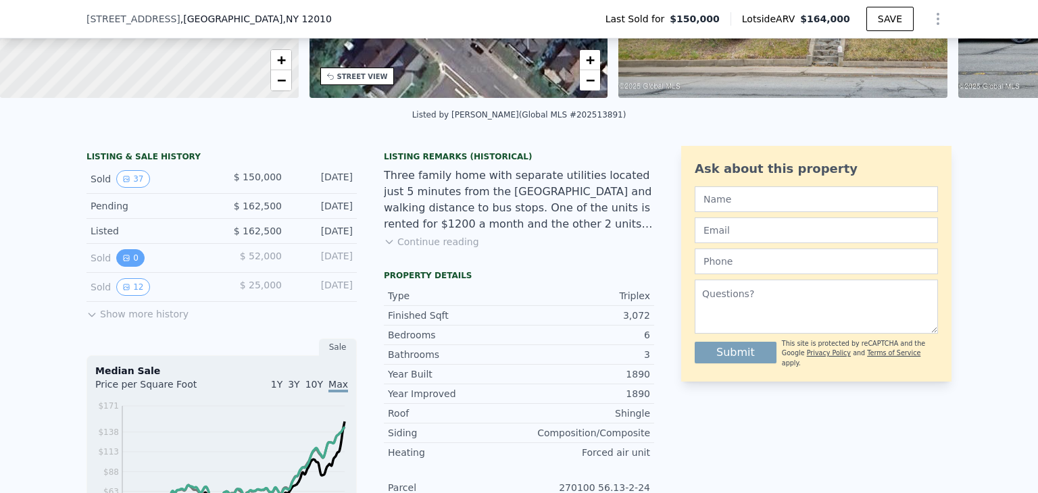
click at [134, 267] on button "0" at bounding box center [130, 258] width 28 height 18
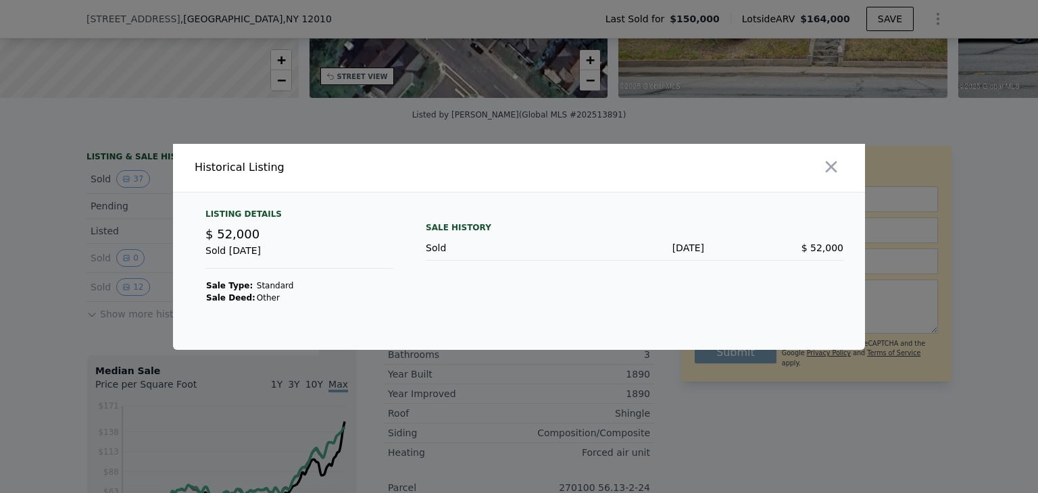
click at [127, 277] on div at bounding box center [519, 246] width 1038 height 493
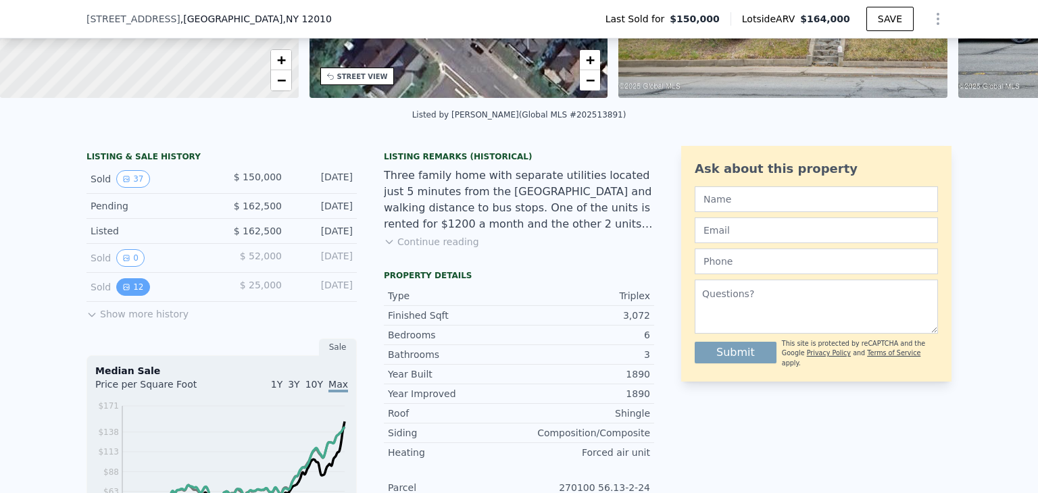
click at [127, 290] on button "12" at bounding box center [132, 287] width 33 height 18
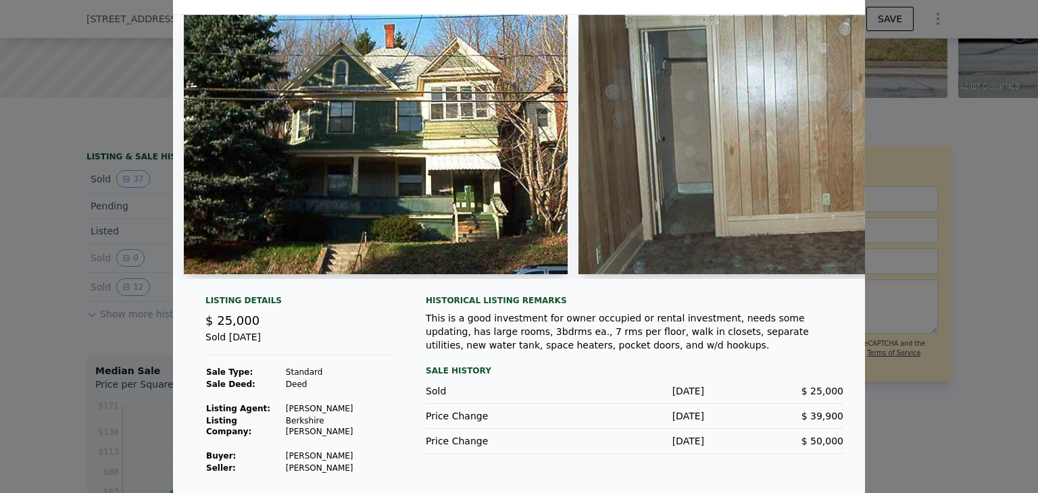
scroll to position [0, 0]
click at [797, 217] on img at bounding box center [770, 144] width 384 height 259
click at [481, 188] on img at bounding box center [376, 144] width 384 height 259
click at [608, 211] on img at bounding box center [770, 144] width 384 height 259
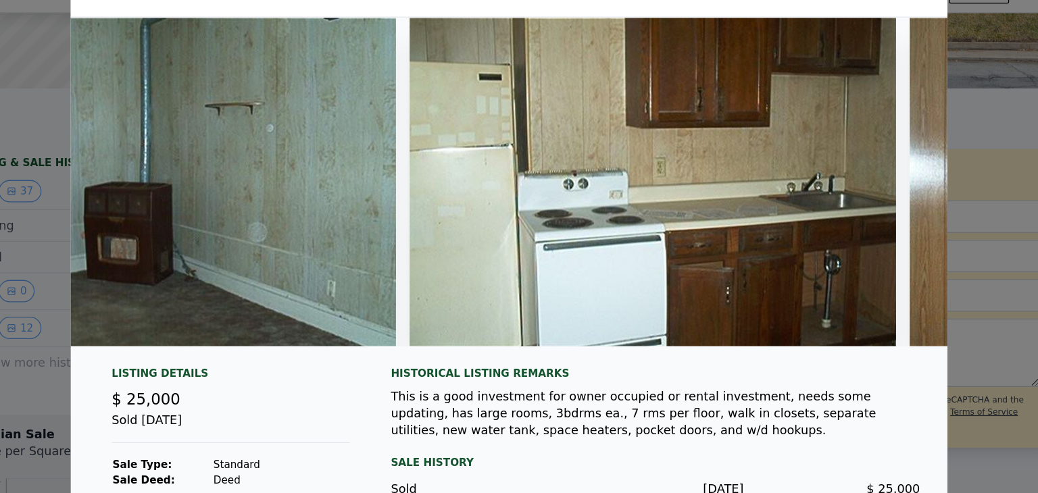
scroll to position [0, 1732]
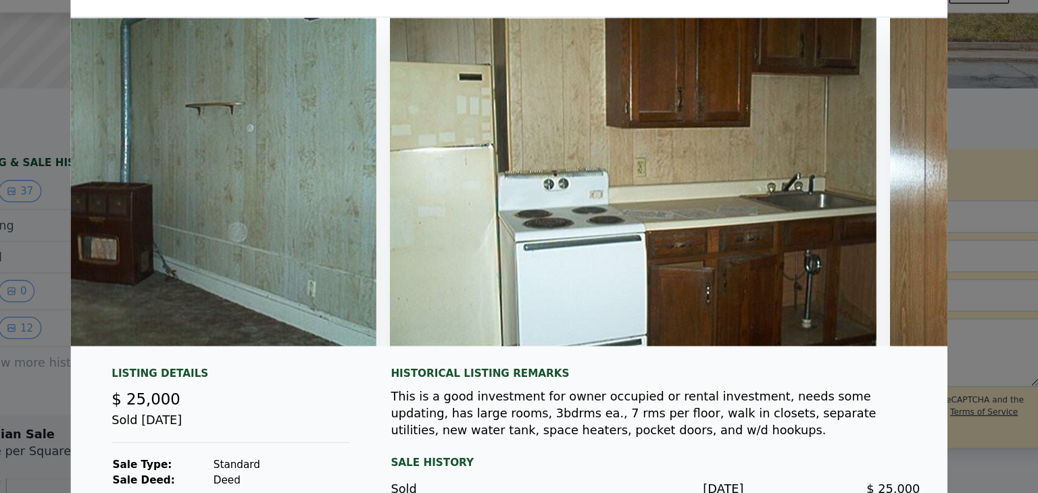
click at [517, 344] on div "This is a good investment for owner occupied or rental investment, needs some u…" at bounding box center [634, 354] width 417 height 41
click at [541, 328] on div "Historical Listing remarks" at bounding box center [634, 322] width 417 height 11
click at [546, 355] on div "This is a good investment for owner occupied or rental investment, needs some u…" at bounding box center [634, 354] width 417 height 41
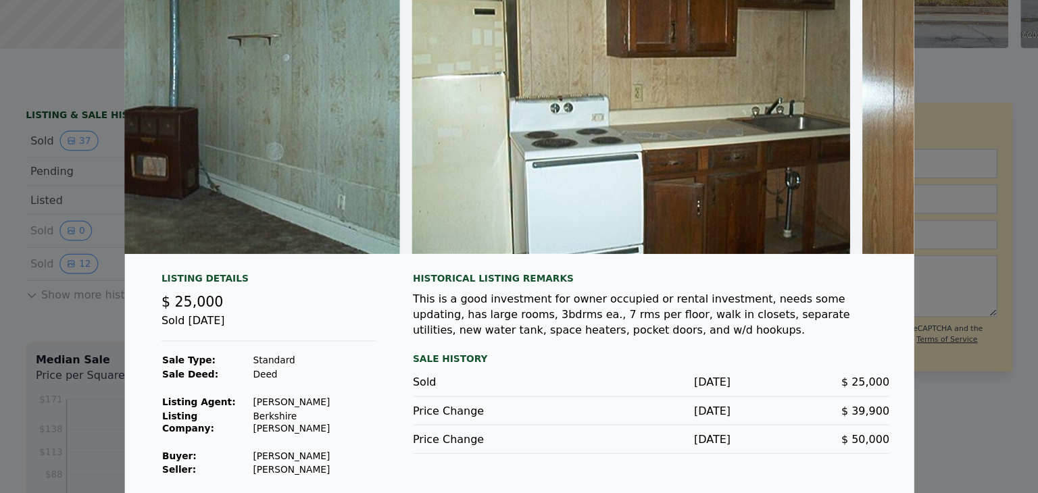
scroll to position [0, 0]
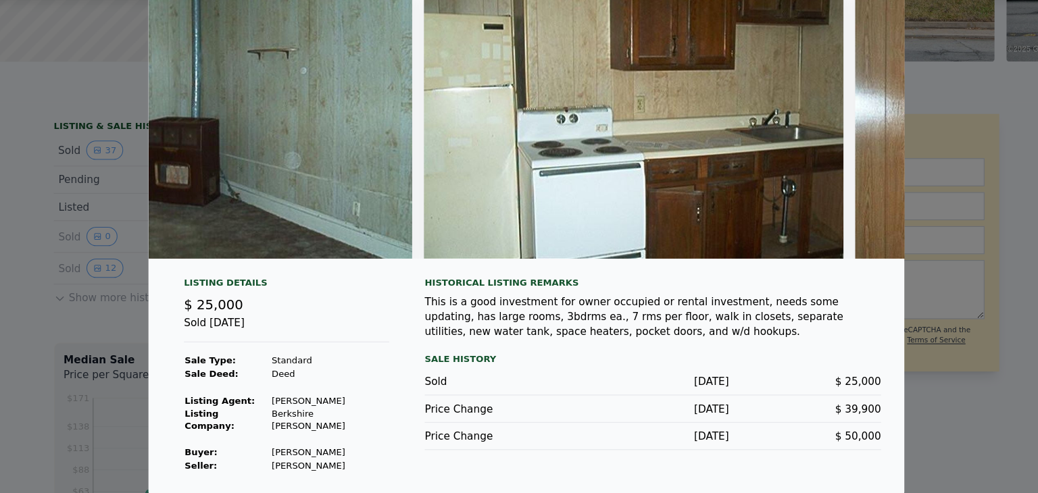
click at [676, 342] on div "This is a good investment for owner occupied or rental investment, needs some u…" at bounding box center [634, 331] width 417 height 41
click at [640, 336] on div "This is a good investment for owner occupied or rental investment, needs some u…" at bounding box center [634, 331] width 417 height 41
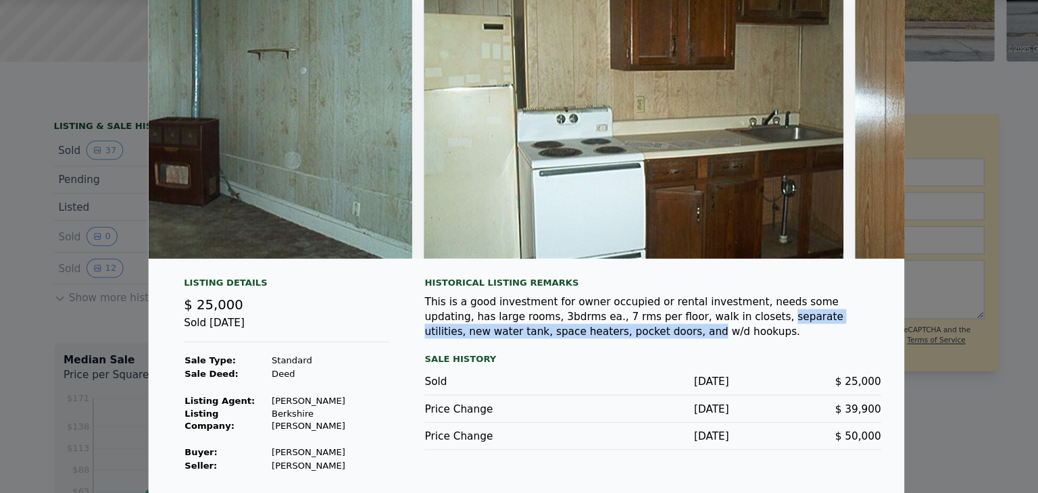
drag, startPoint x: 622, startPoint y: 345, endPoint x: 490, endPoint y: 349, distance: 131.8
click at [490, 349] on div "This is a good investment for owner occupied or rental investment, needs some u…" at bounding box center [634, 331] width 417 height 41
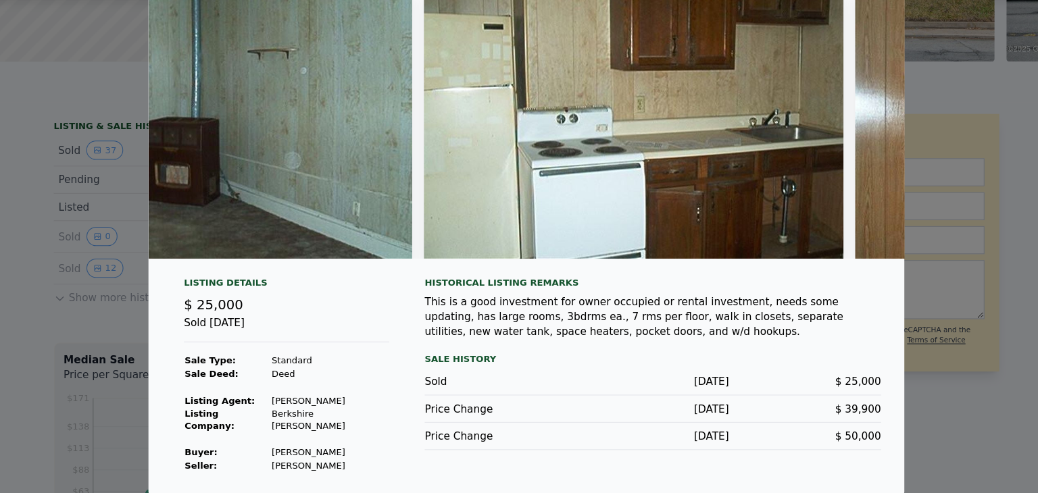
click at [465, 242] on img at bounding box center [617, 148] width 384 height 259
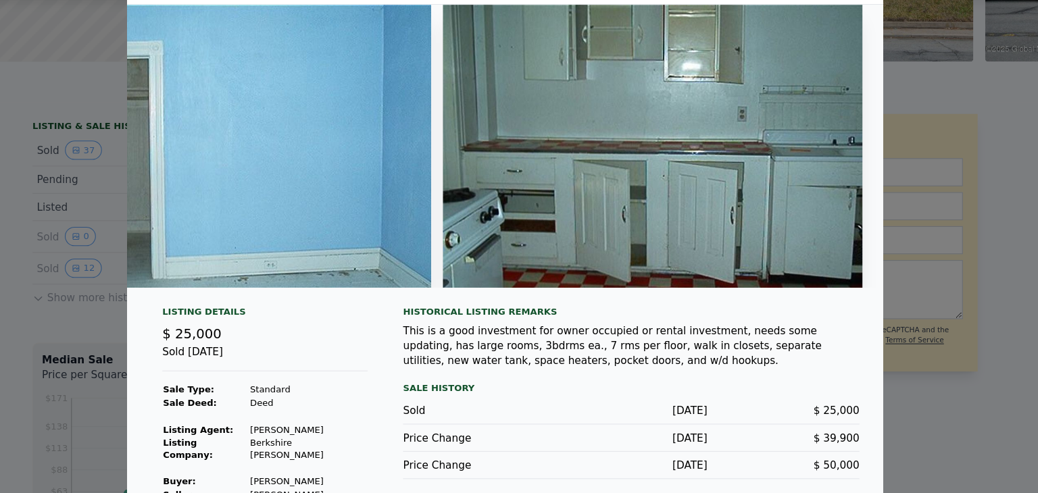
scroll to position [0, 3897]
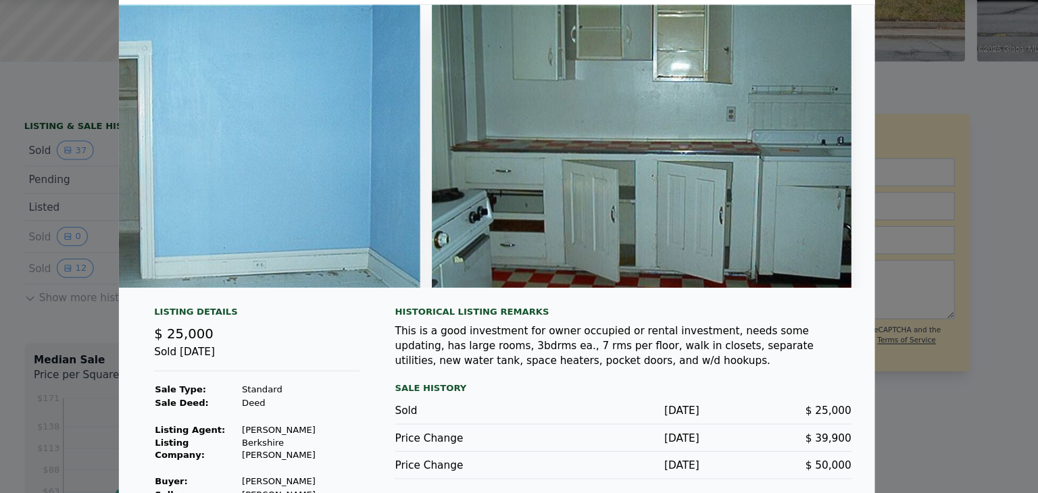
click at [539, 145] on img at bounding box center [651, 175] width 384 height 259
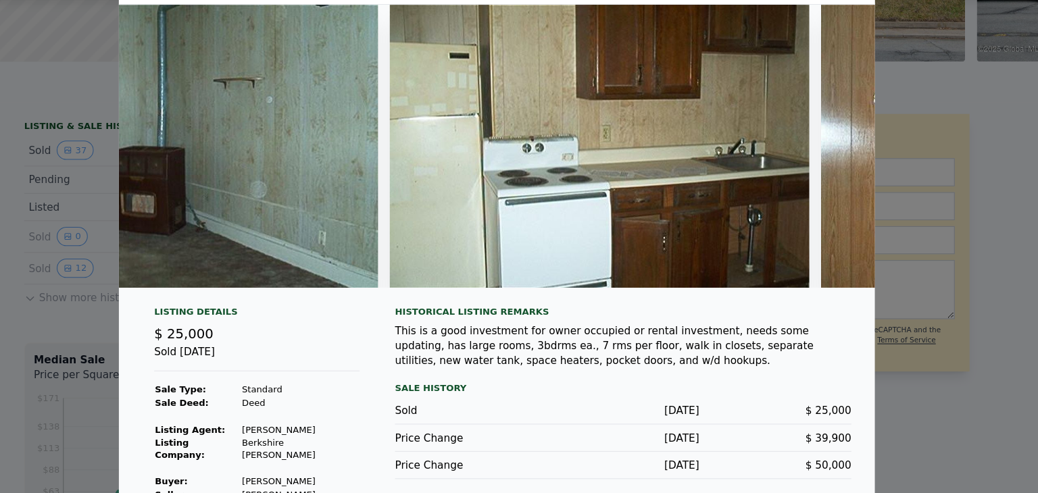
scroll to position [0, 1763]
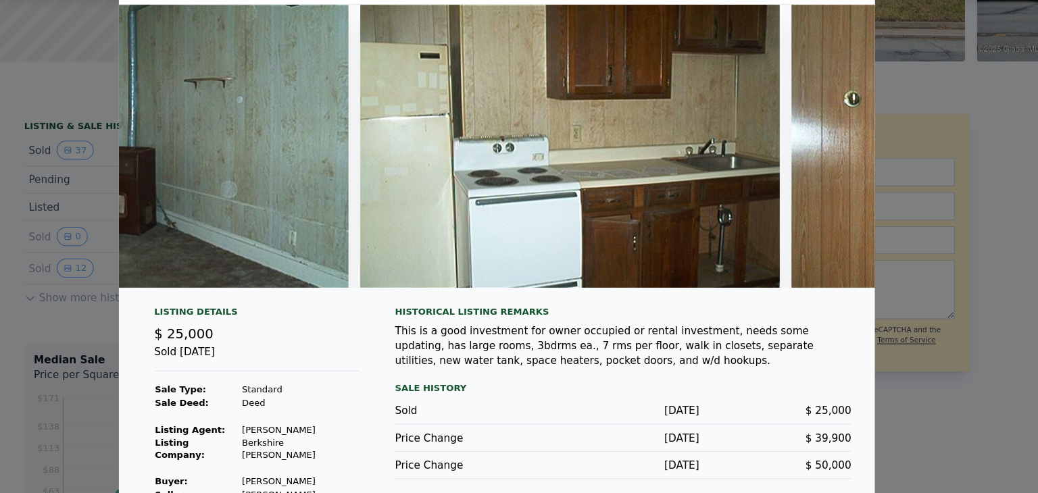
click at [546, 153] on img at bounding box center [586, 175] width 384 height 259
click at [106, 184] on div at bounding box center [519, 246] width 1038 height 493
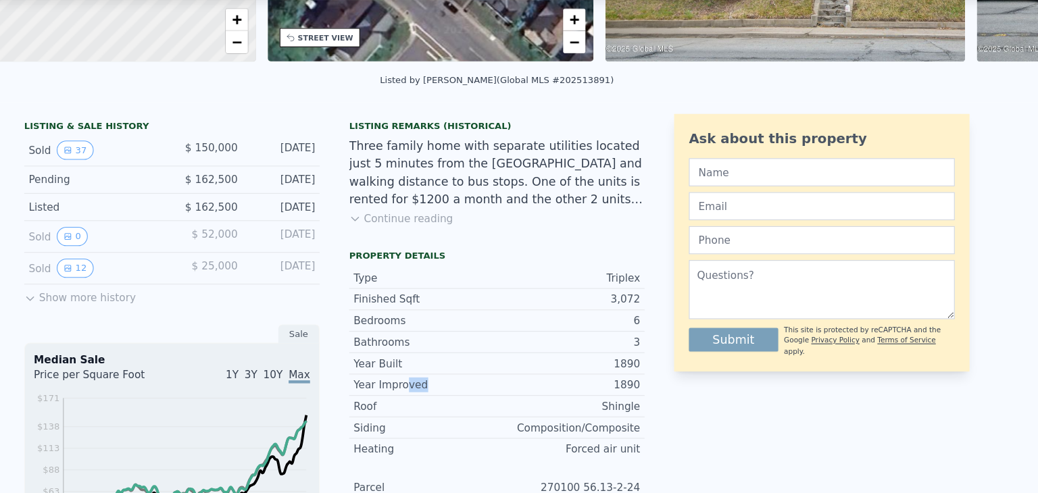
drag, startPoint x: 485, startPoint y: 408, endPoint x: 430, endPoint y: 403, distance: 55.7
click at [430, 401] on div "Year Improved" at bounding box center [453, 394] width 131 height 14
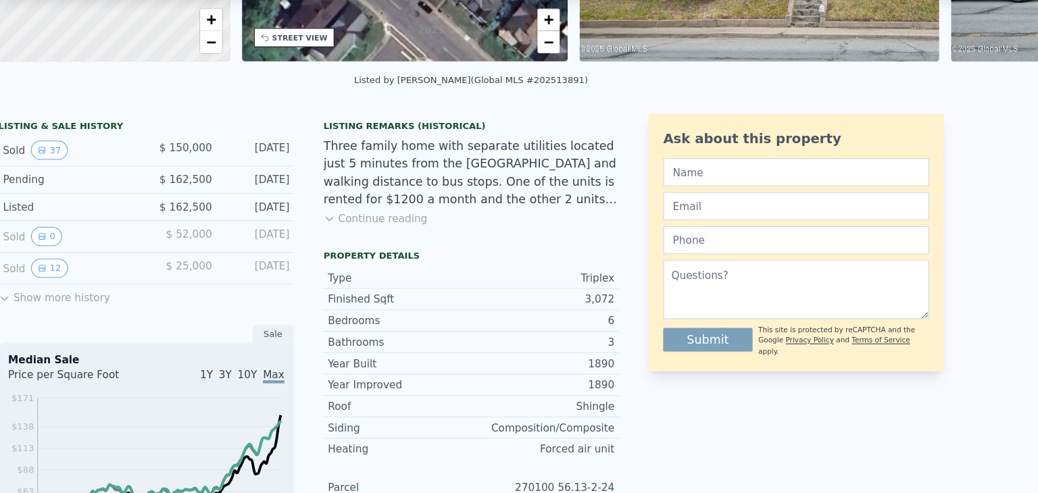
scroll to position [0, 0]
click at [410, 242] on div "Listing Remarks (Historical) Three family home with separate utilities located …" at bounding box center [519, 207] width 270 height 113
click at [411, 249] on button "Continue reading" at bounding box center [431, 242] width 95 height 14
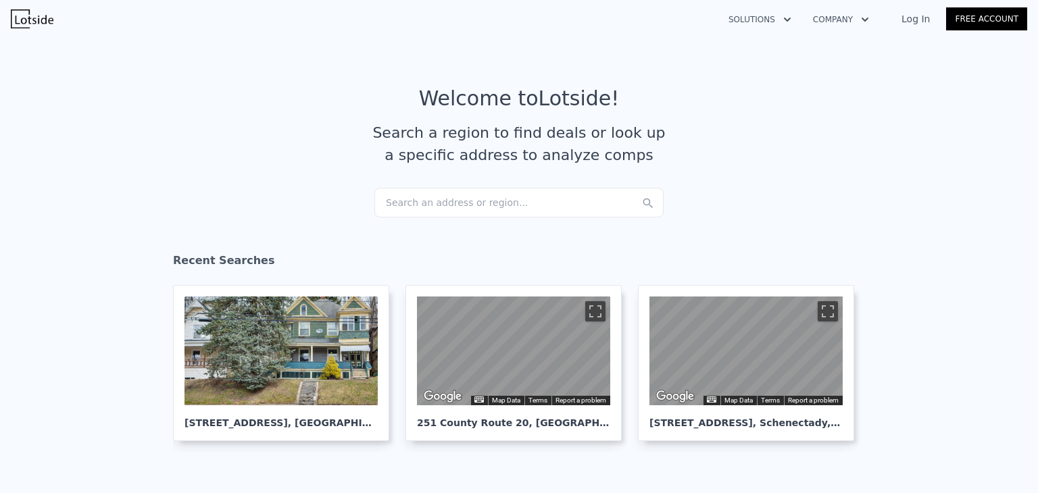
click at [470, 192] on div "Search an address or region..." at bounding box center [518, 203] width 289 height 30
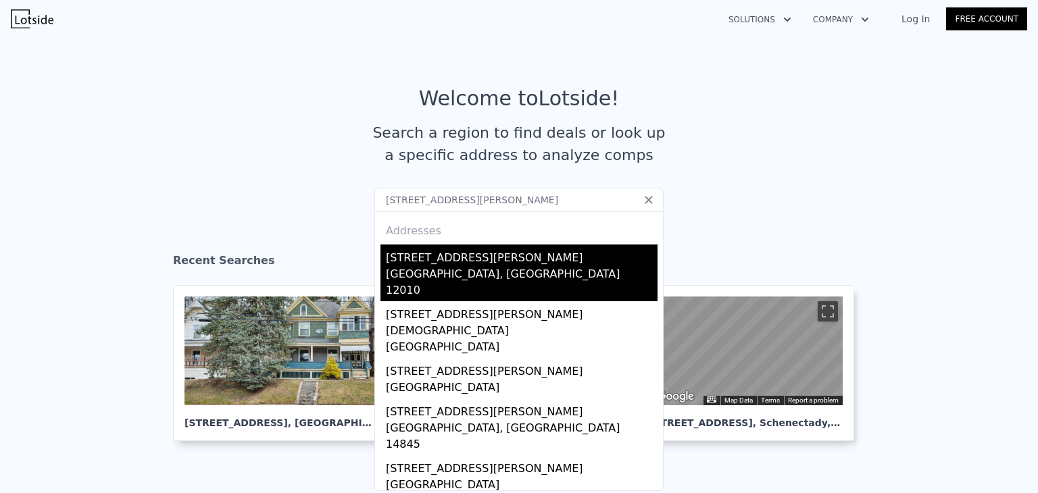
type input "55 hibbard st"
click at [474, 261] on div "[STREET_ADDRESS][PERSON_NAME]" at bounding box center [522, 256] width 272 height 22
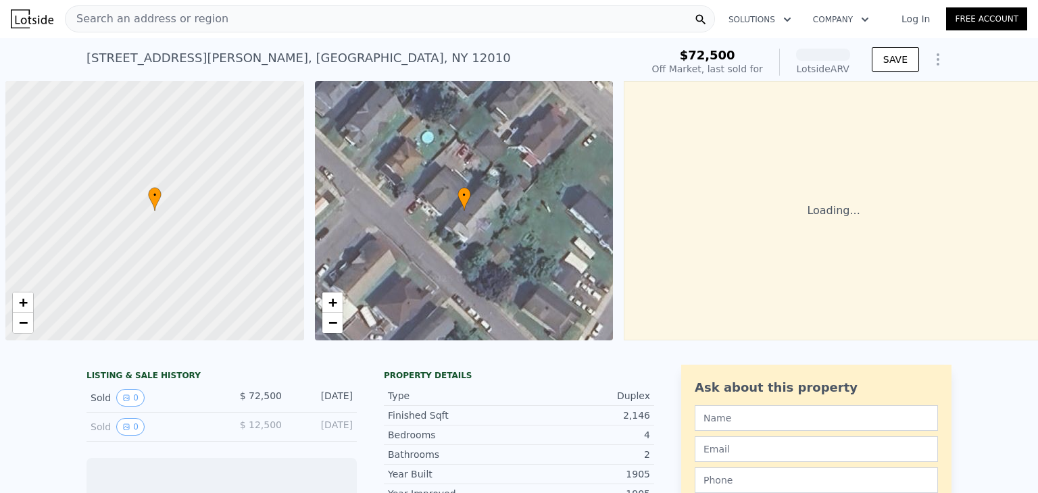
scroll to position [0, 5]
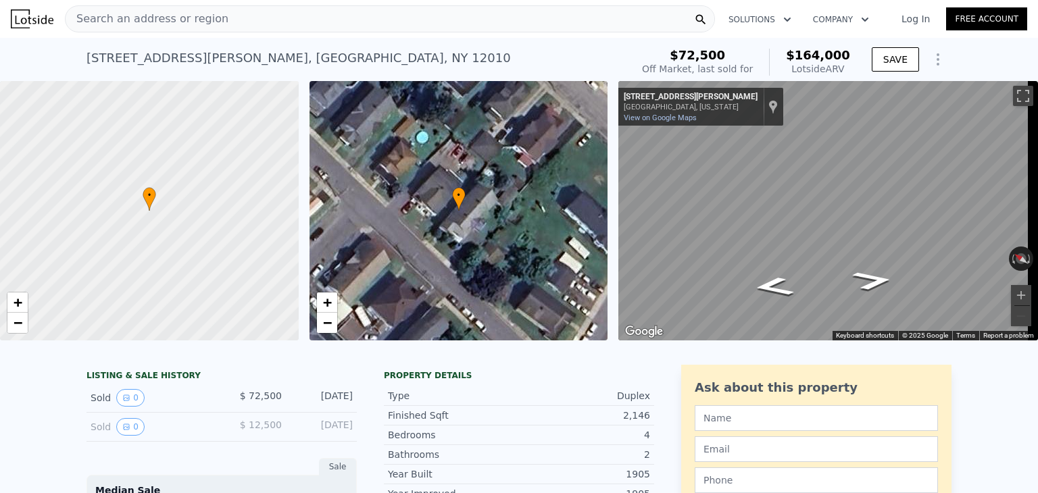
click at [244, 11] on div "Search an address or region" at bounding box center [390, 18] width 650 height 27
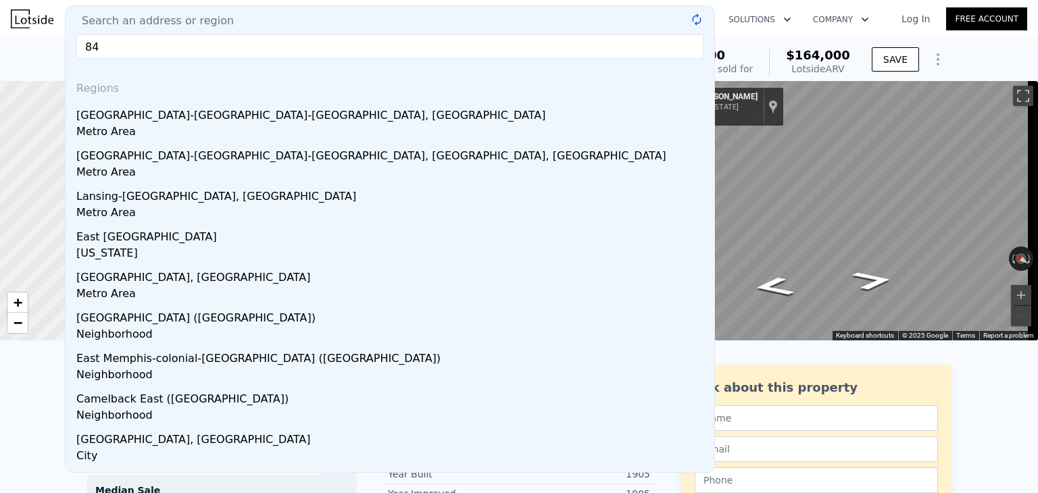
type input "8"
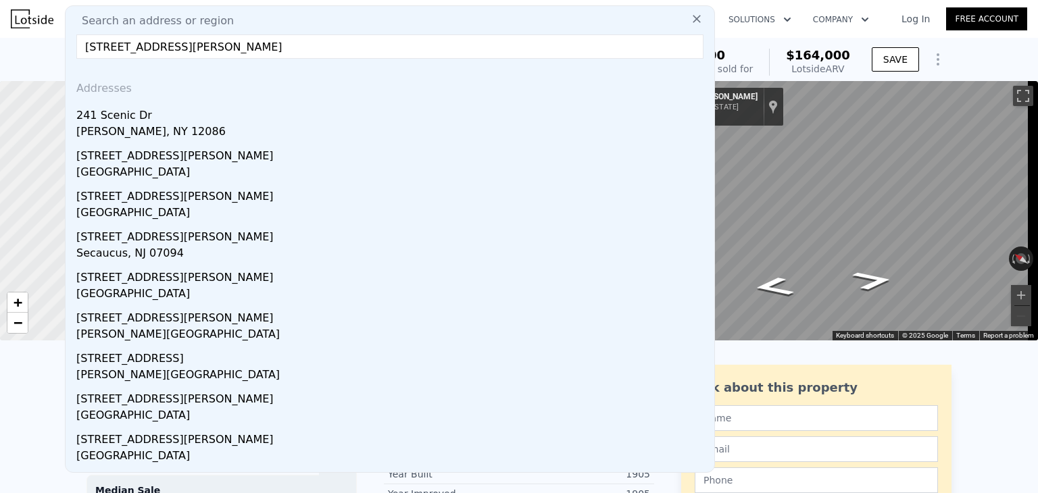
type input "241 snenic drive haga"
click at [194, 107] on div "241 Scenic Dr" at bounding box center [392, 113] width 632 height 22
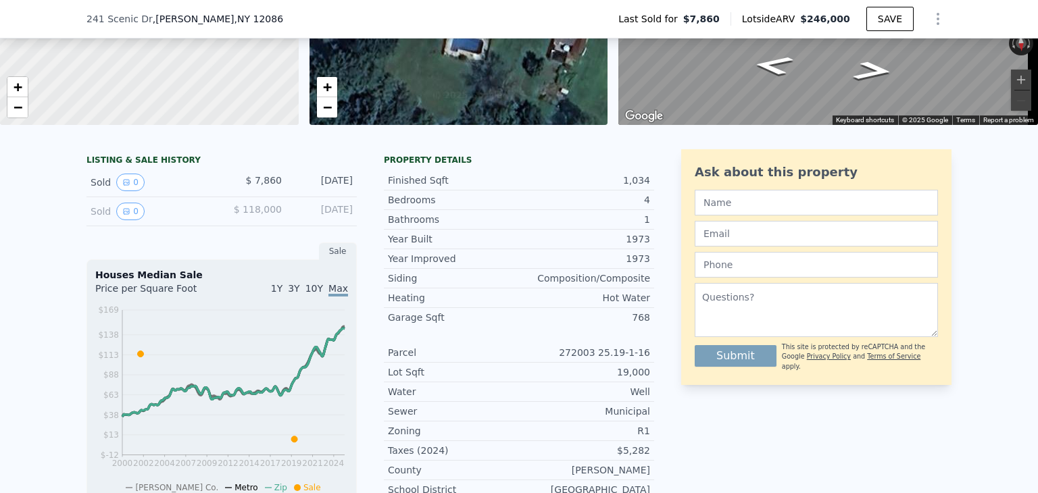
scroll to position [292, 0]
